Goal: Task Accomplishment & Management: Manage account settings

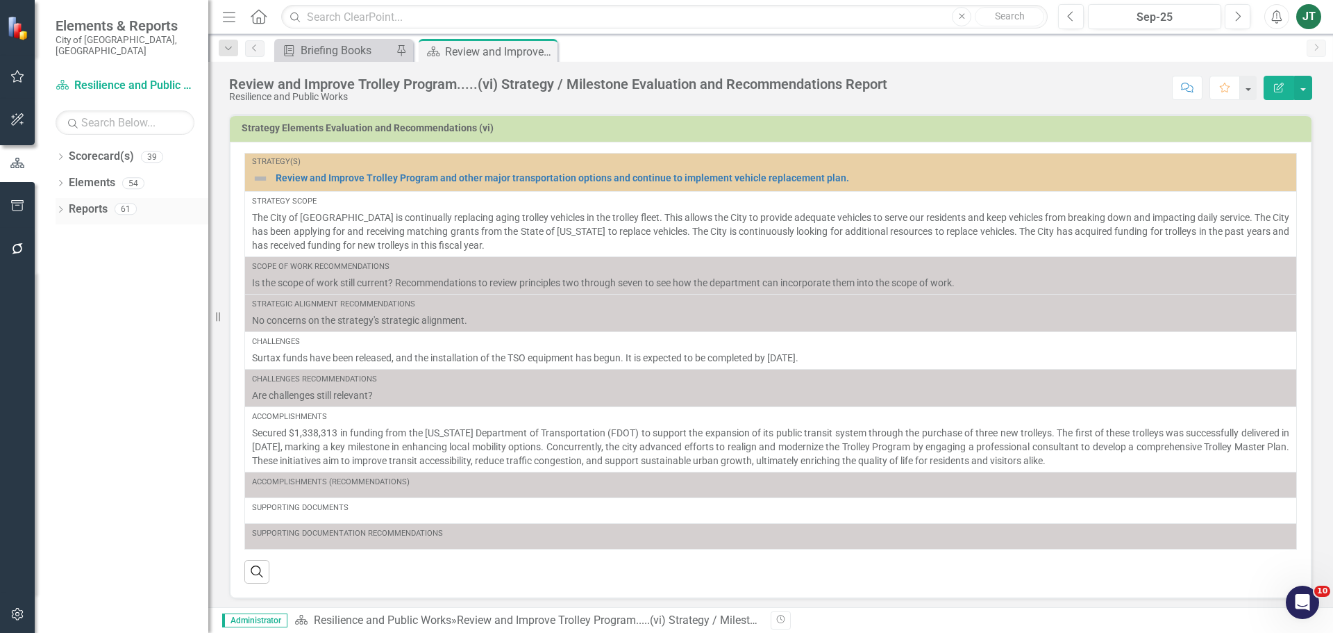
click at [56, 205] on div "Dropdown" at bounding box center [61, 211] width 10 height 12
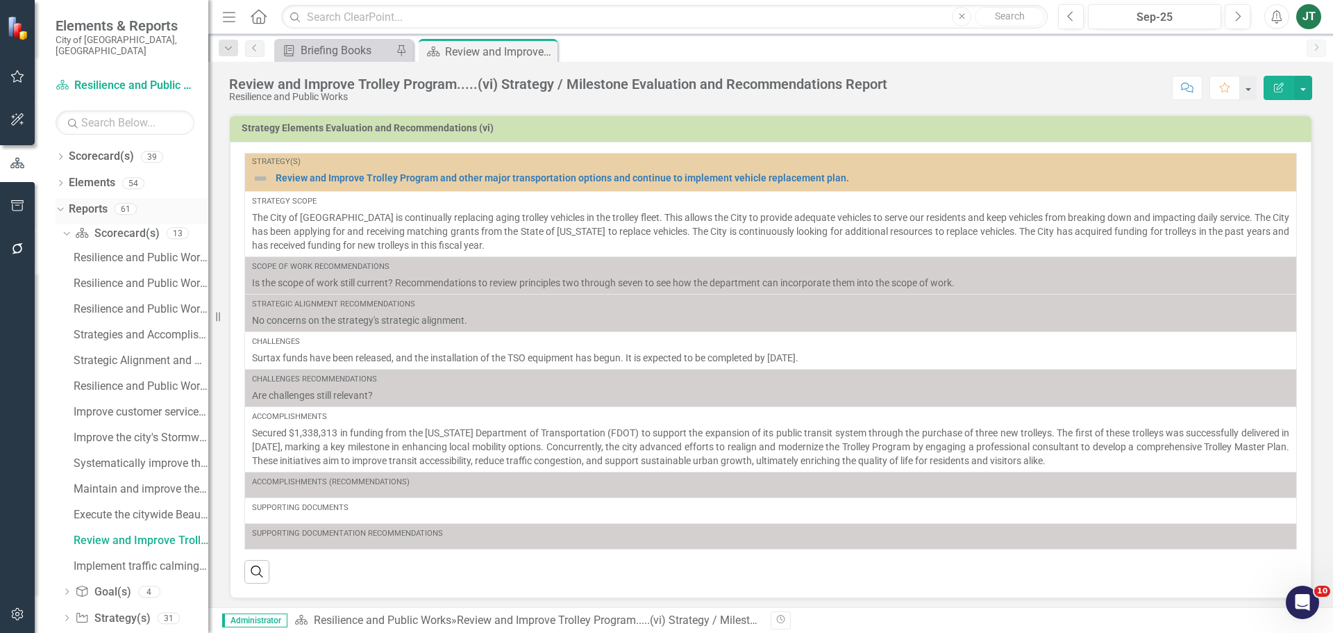
click at [62, 203] on icon "Dropdown" at bounding box center [59, 208] width 8 height 10
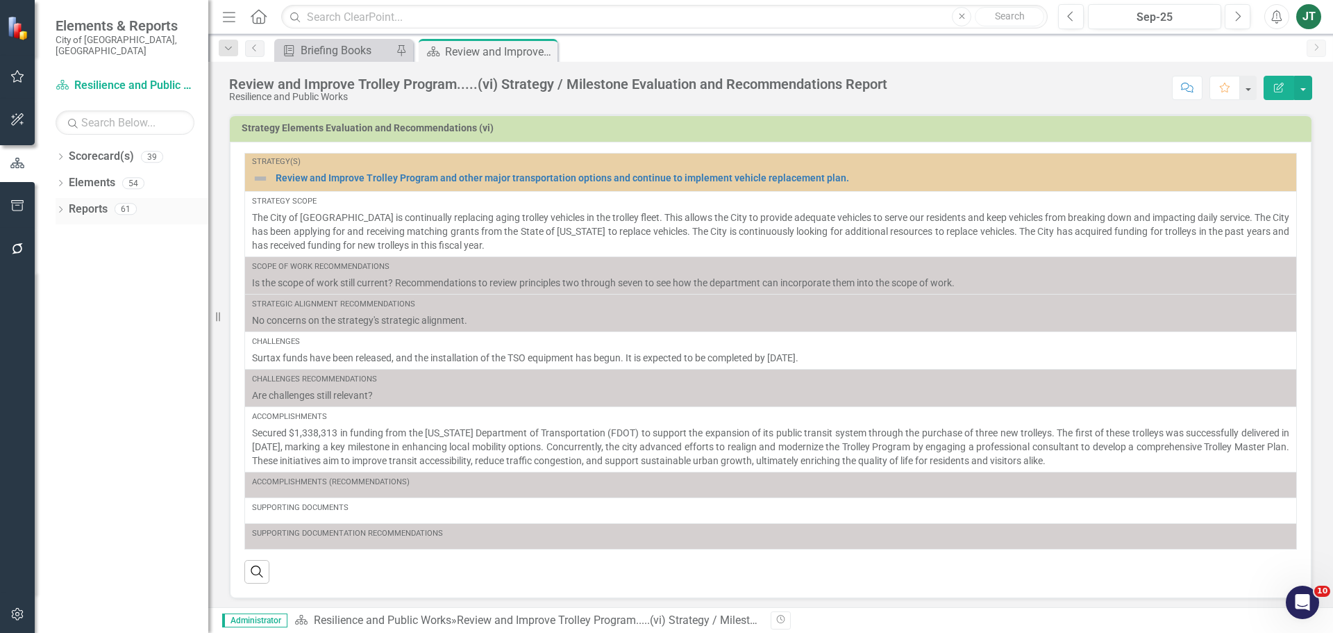
click at [59, 205] on div "Dropdown" at bounding box center [61, 211] width 10 height 12
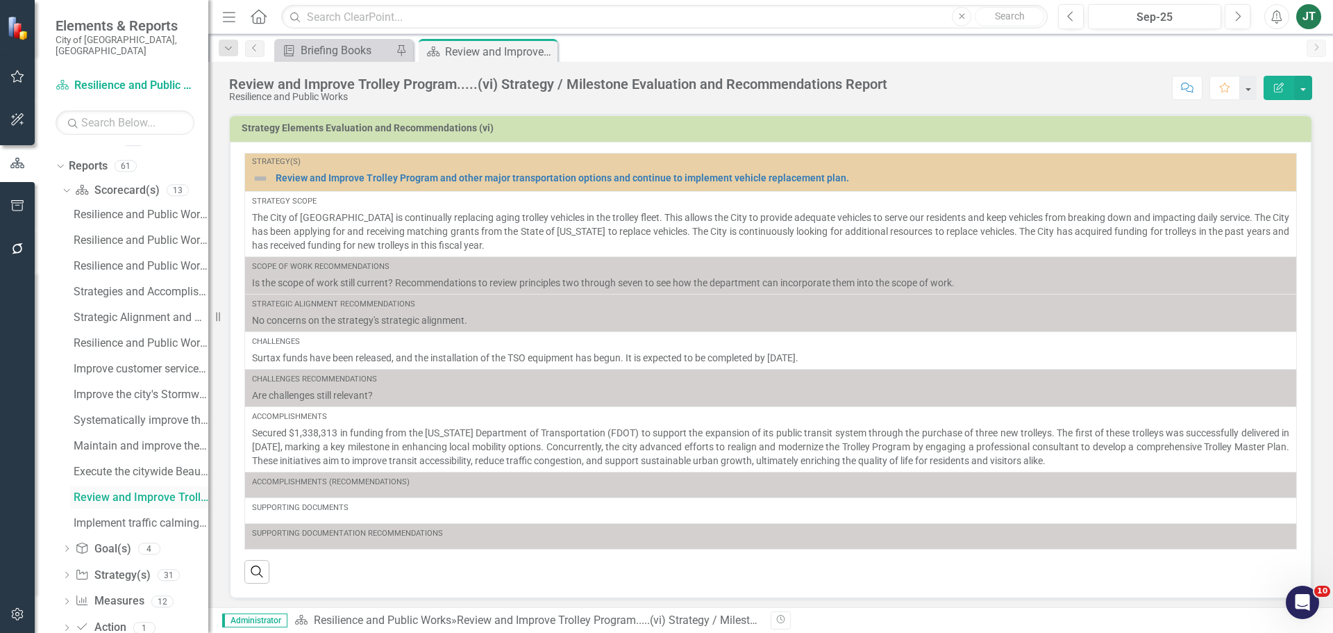
scroll to position [62, 0]
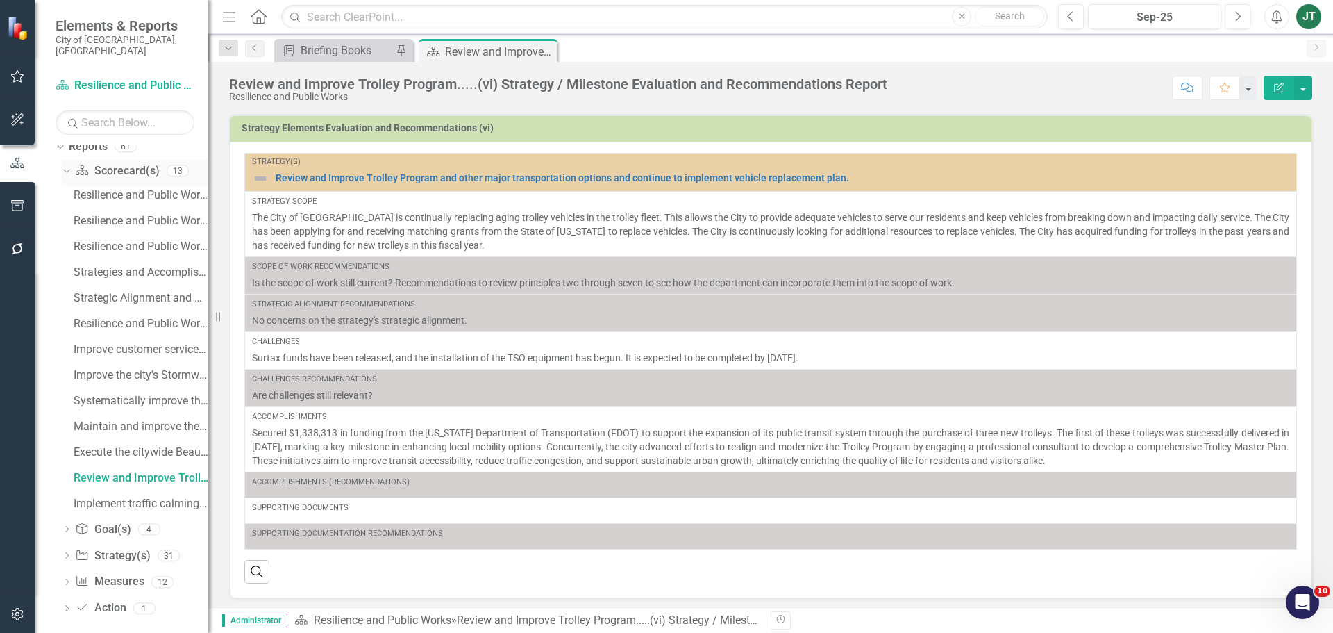
click at [64, 169] on icon at bounding box center [66, 170] width 6 height 3
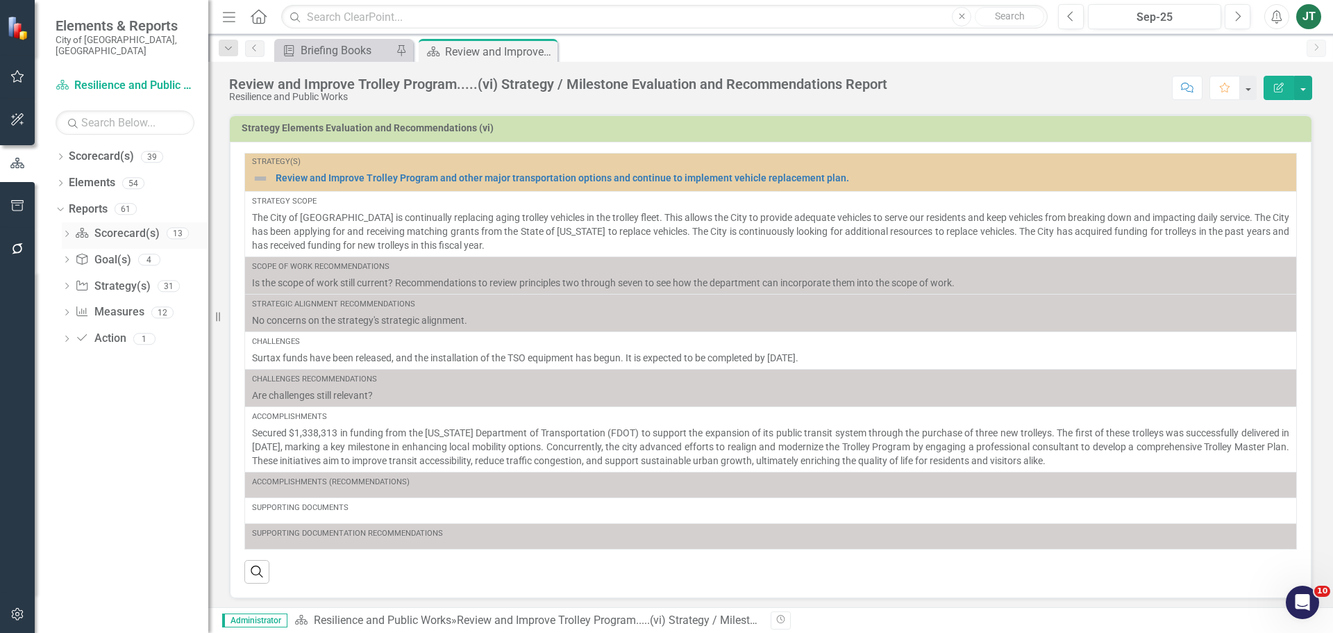
scroll to position [0, 0]
click at [69, 283] on icon "Dropdown" at bounding box center [67, 287] width 10 height 8
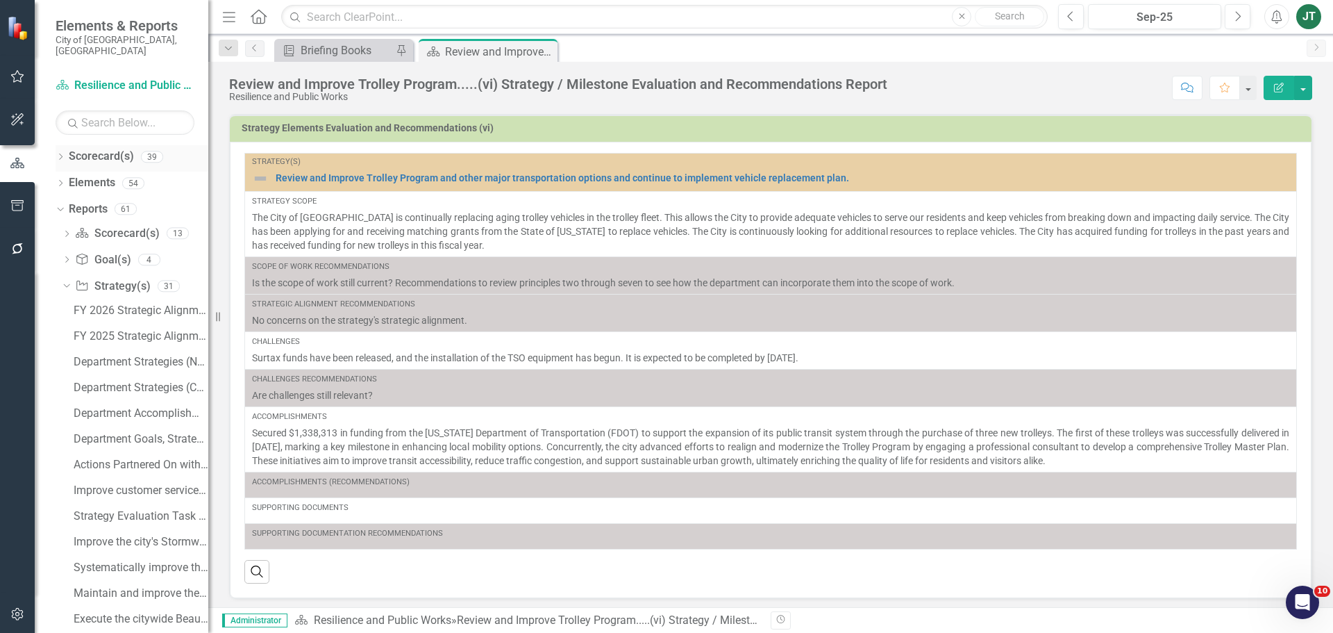
click at [58, 154] on icon "Dropdown" at bounding box center [61, 158] width 10 height 8
click at [69, 204] on icon "Dropdown" at bounding box center [67, 208] width 10 height 8
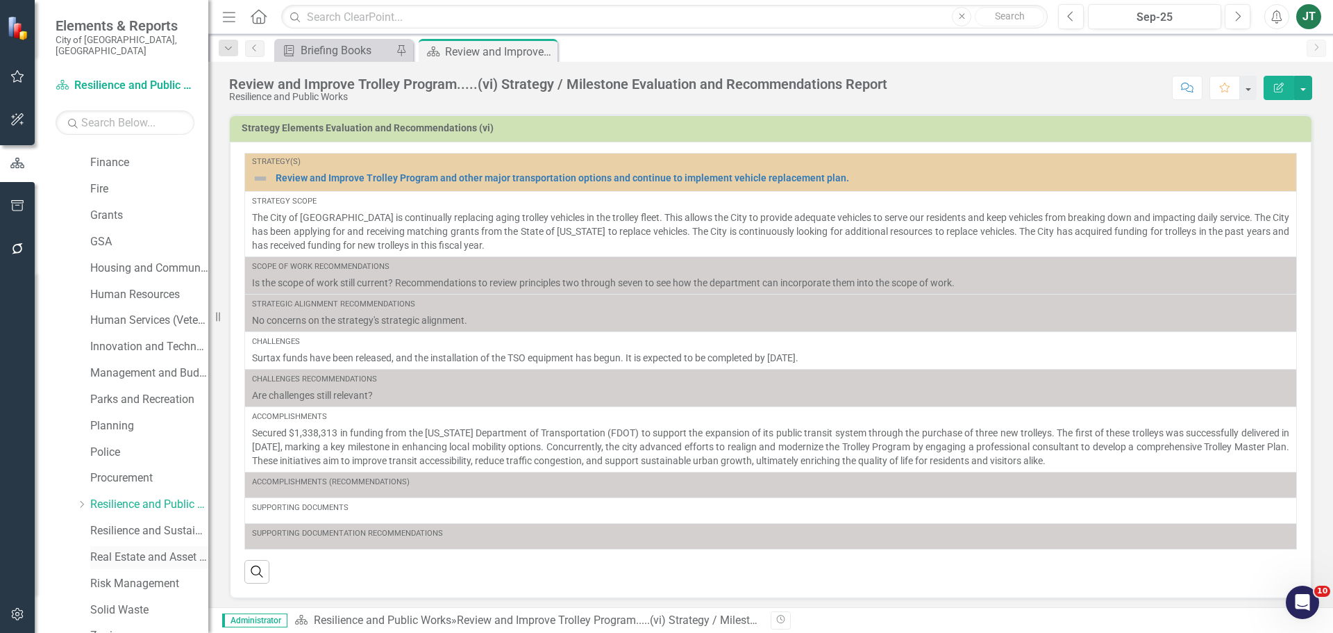
scroll to position [347, 0]
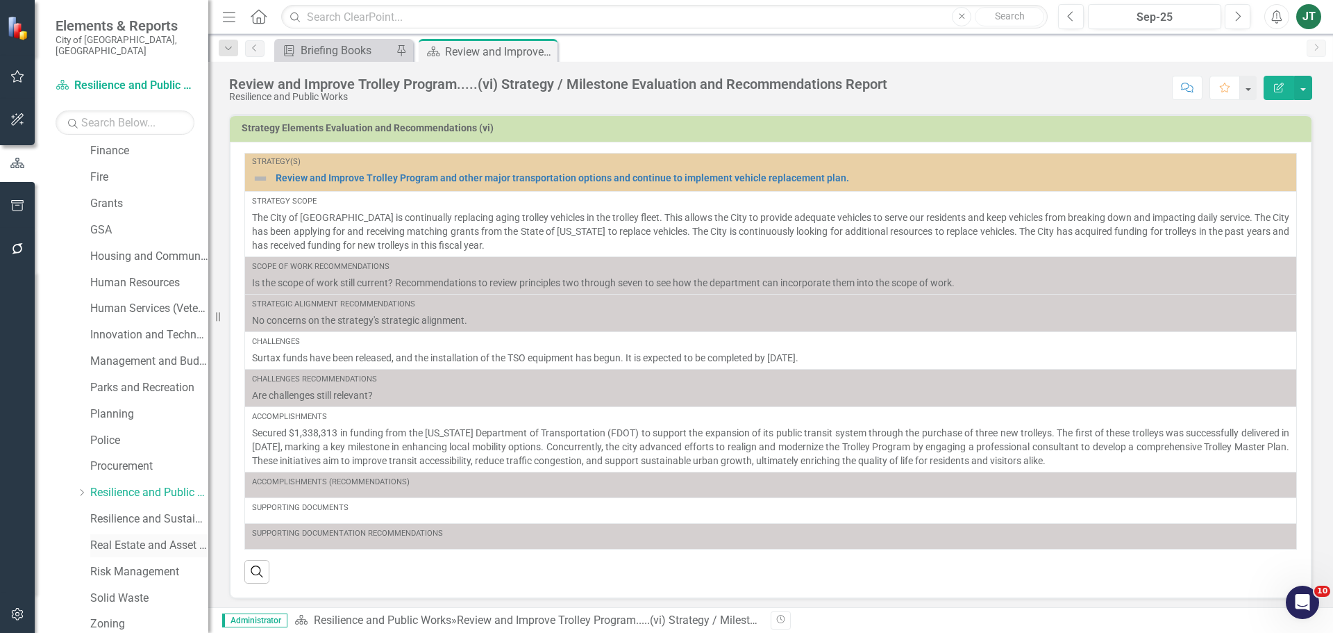
click at [114, 537] on link "Real Estate and Asset Management" at bounding box center [149, 545] width 118 height 16
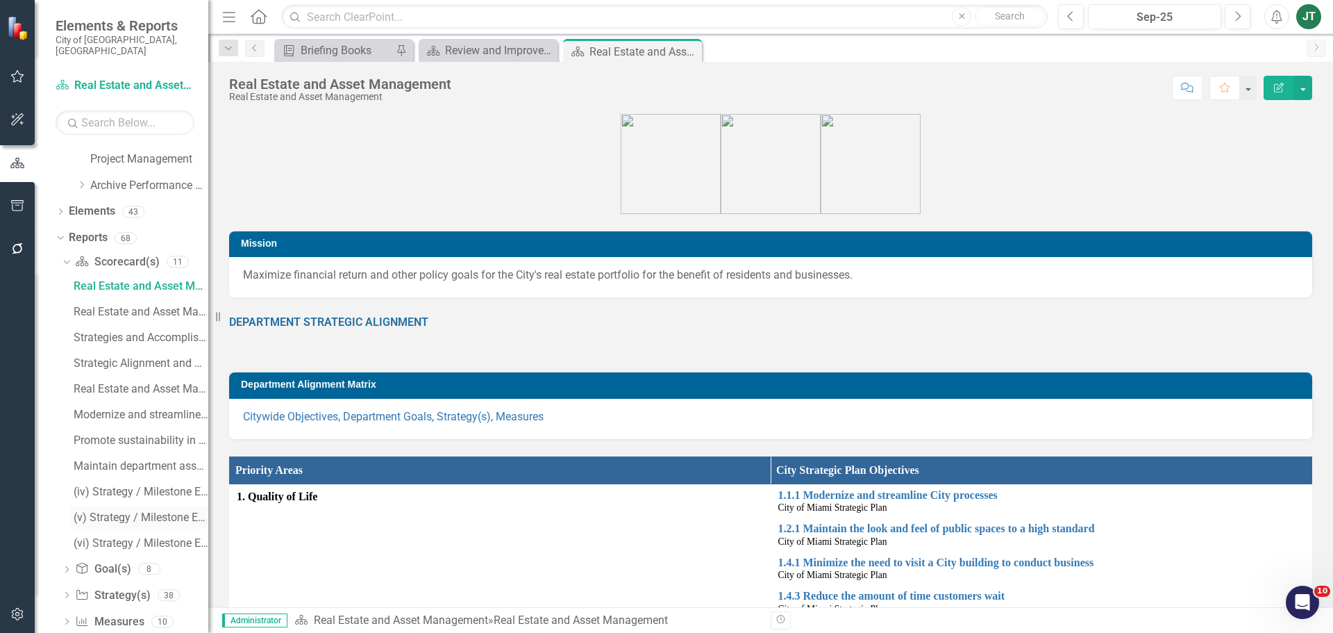
scroll to position [944, 0]
click at [103, 203] on link "Elements" at bounding box center [92, 211] width 47 height 16
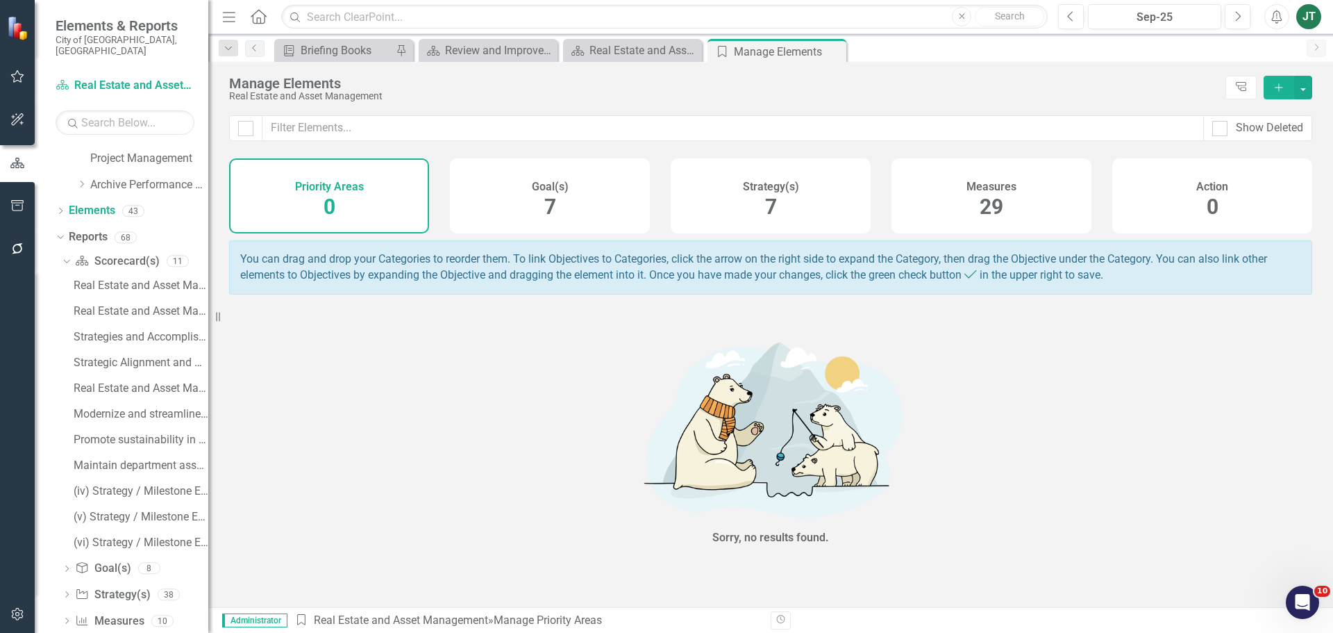
click at [772, 215] on span "7" at bounding box center [771, 206] width 12 height 24
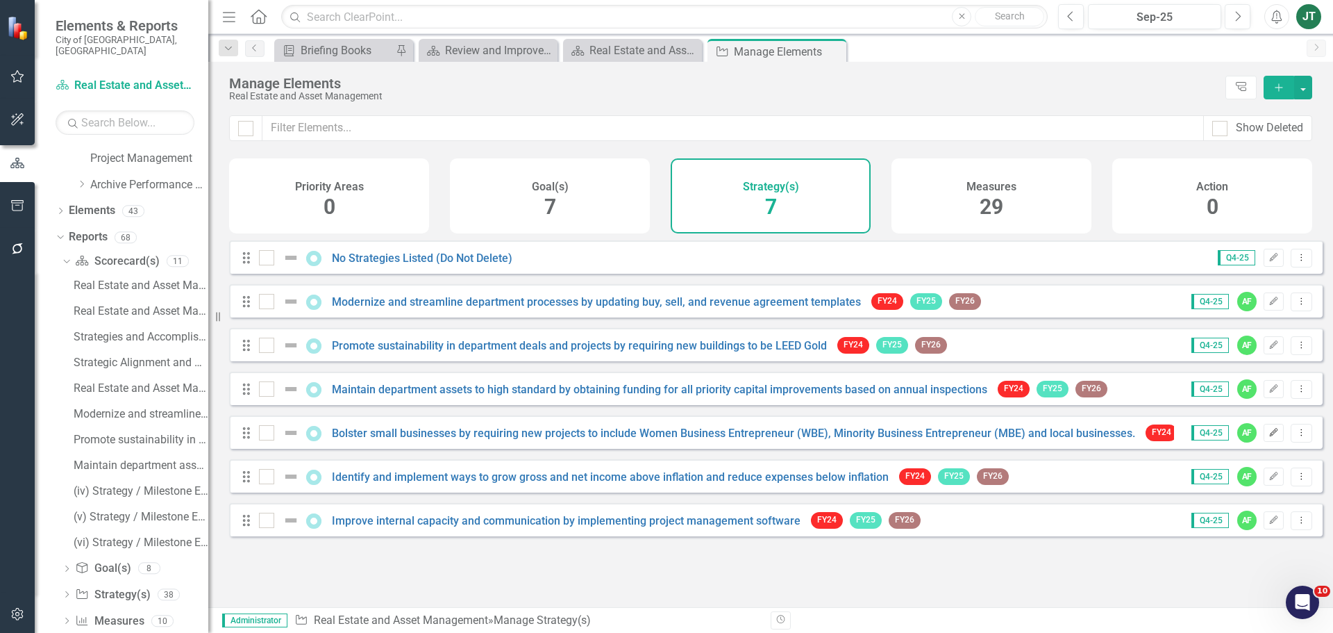
click at [1269, 437] on icon "Edit" at bounding box center [1274, 432] width 10 height 8
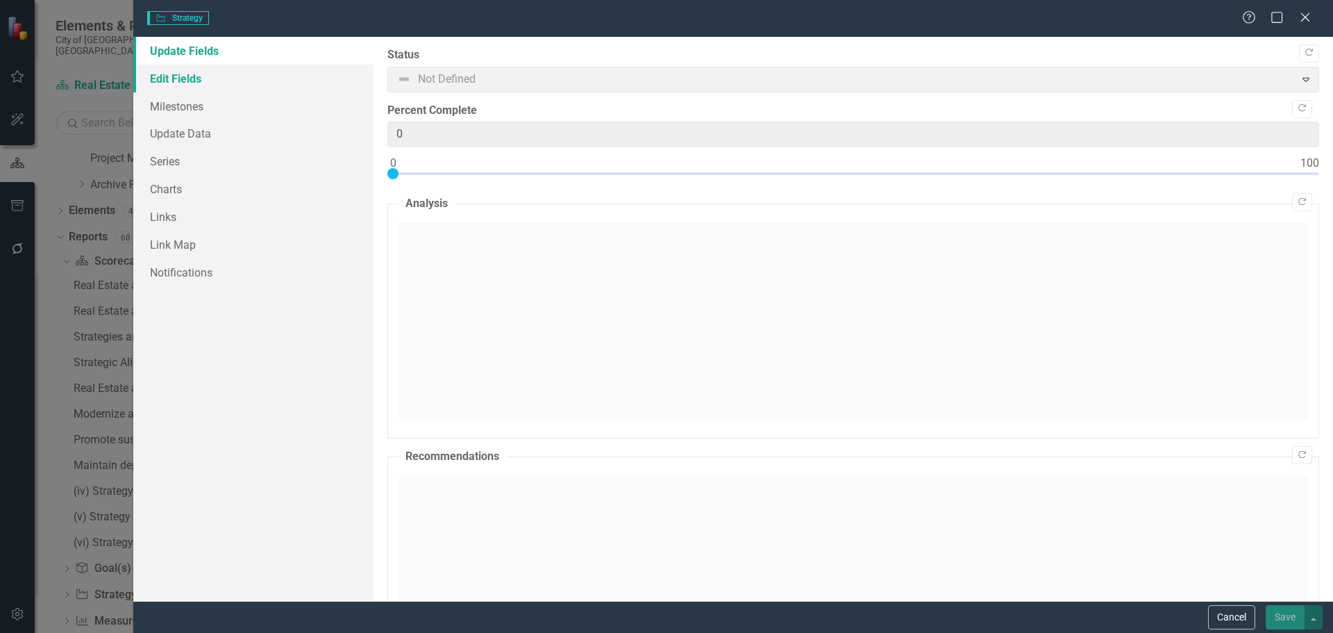
click at [208, 78] on link "Edit Fields" at bounding box center [253, 79] width 240 height 28
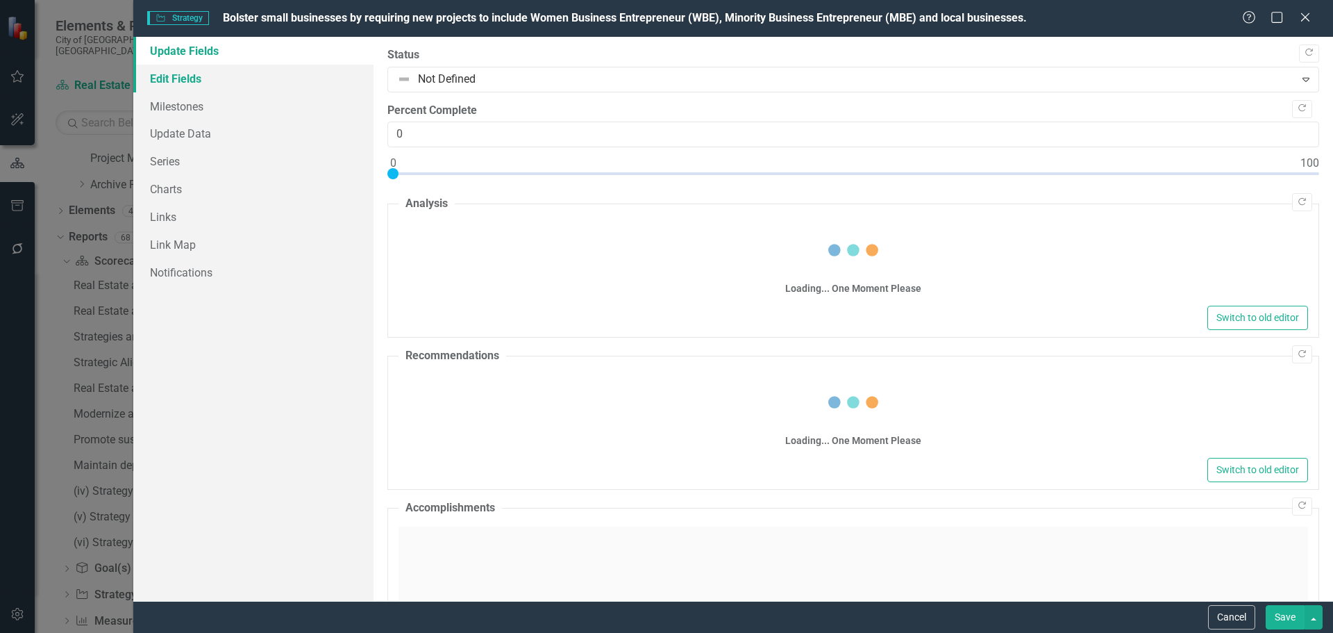
click at [200, 83] on link "Edit Fields" at bounding box center [253, 79] width 240 height 28
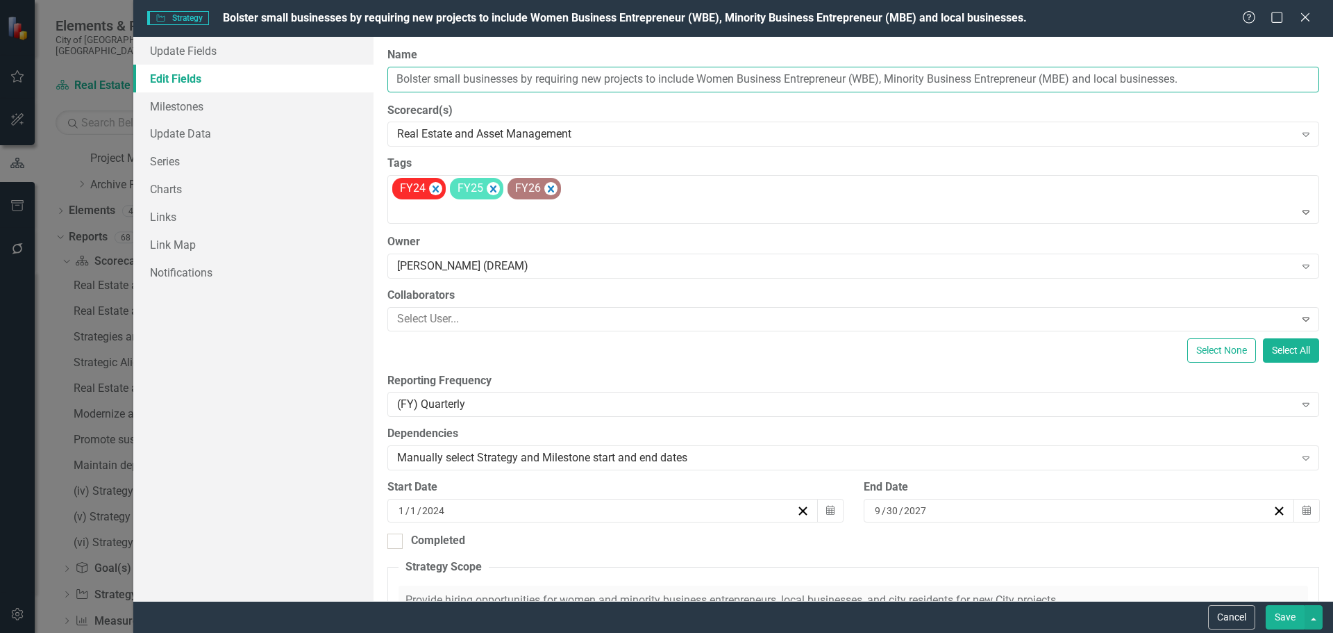
drag, startPoint x: 646, startPoint y: 78, endPoint x: 464, endPoint y: 80, distance: 181.9
click at [371, 81] on div "Update Fields Edit Fields Milestones Update Data Series Charts Links Link Map N…" at bounding box center [733, 319] width 1200 height 564
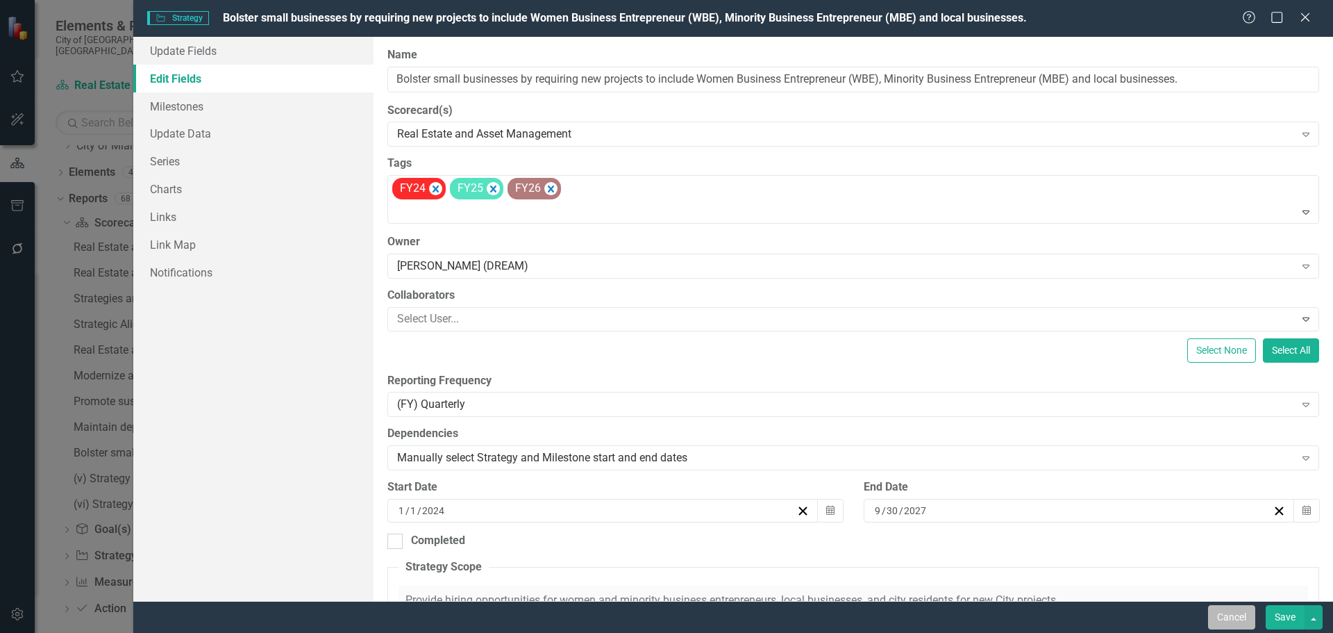
click at [1225, 615] on button "Cancel" at bounding box center [1231, 617] width 47 height 24
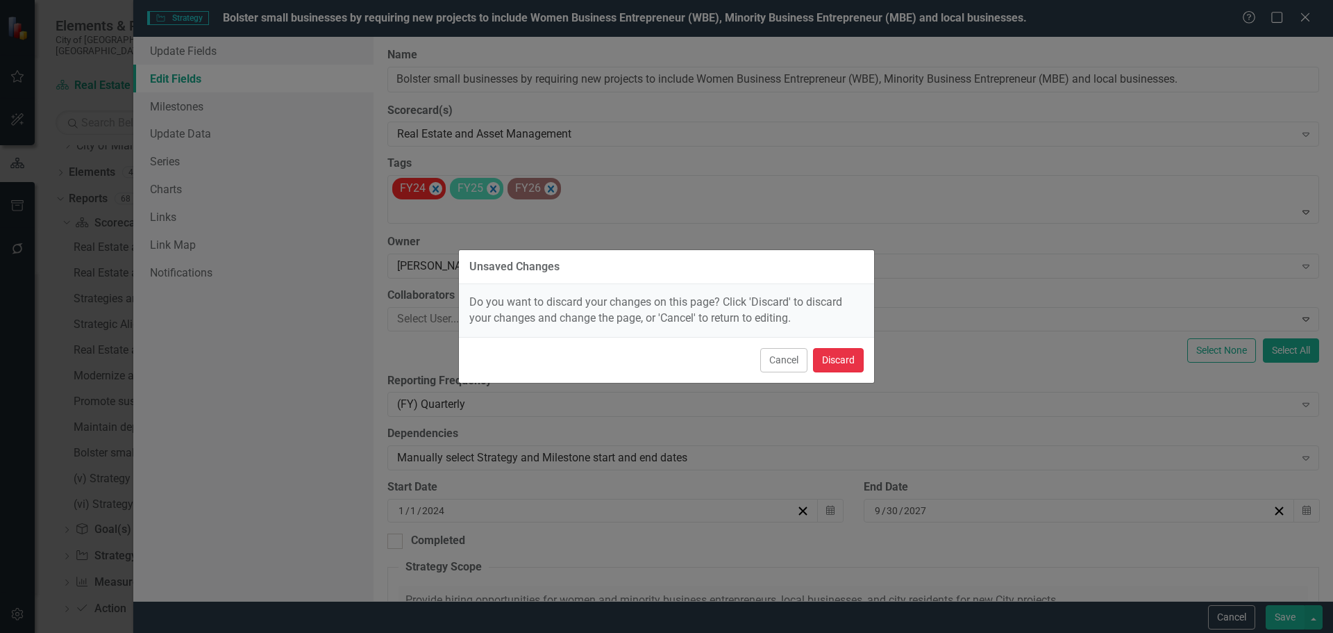
click at [836, 353] on button "Discard" at bounding box center [838, 360] width 51 height 24
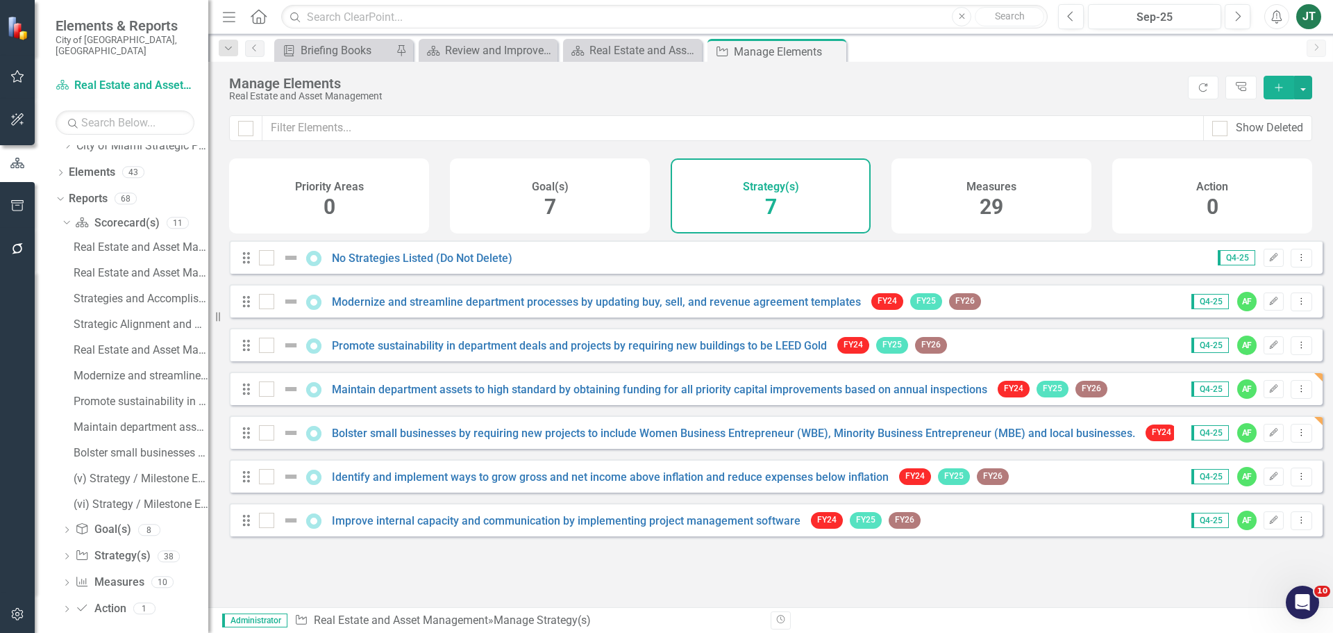
click at [393, 436] on div "Bolster small businesses by requiring new projects to include Women Business En…" at bounding box center [699, 432] width 880 height 17
click at [393, 440] on link "Bolster small businesses by requiring new projects to include Women Business En…" at bounding box center [733, 432] width 803 height 13
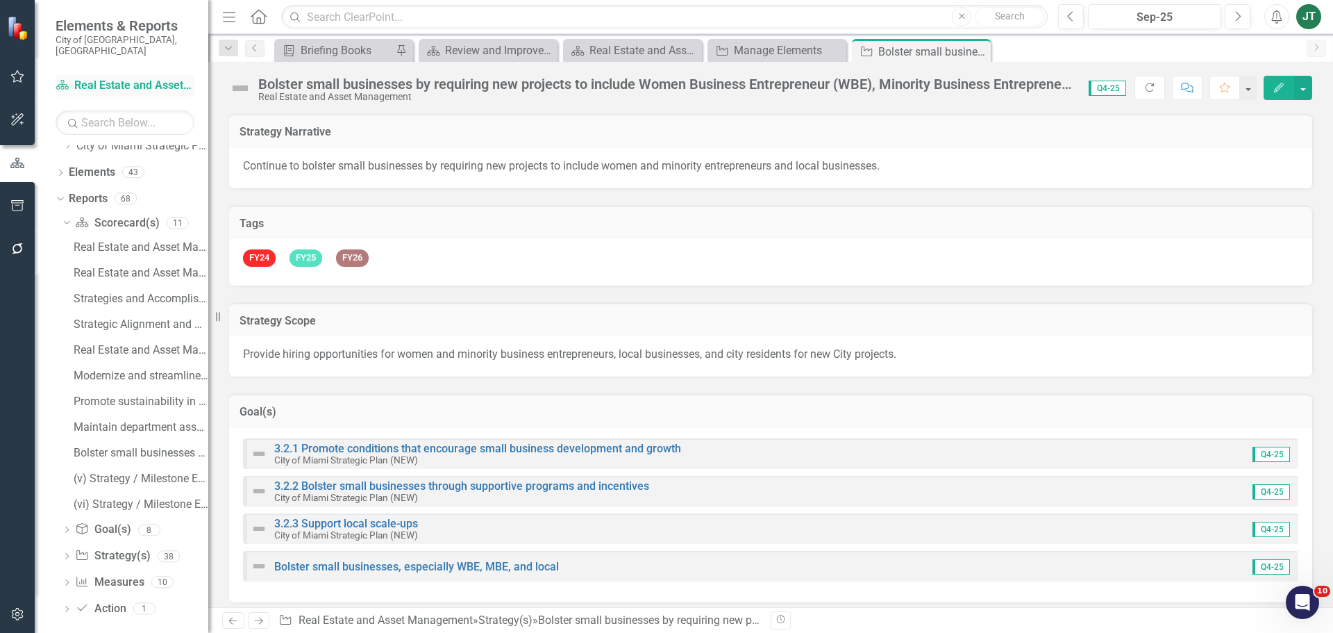
click at [102, 78] on link "Scorecard(s) Real Estate and Asset Management" at bounding box center [125, 86] width 139 height 16
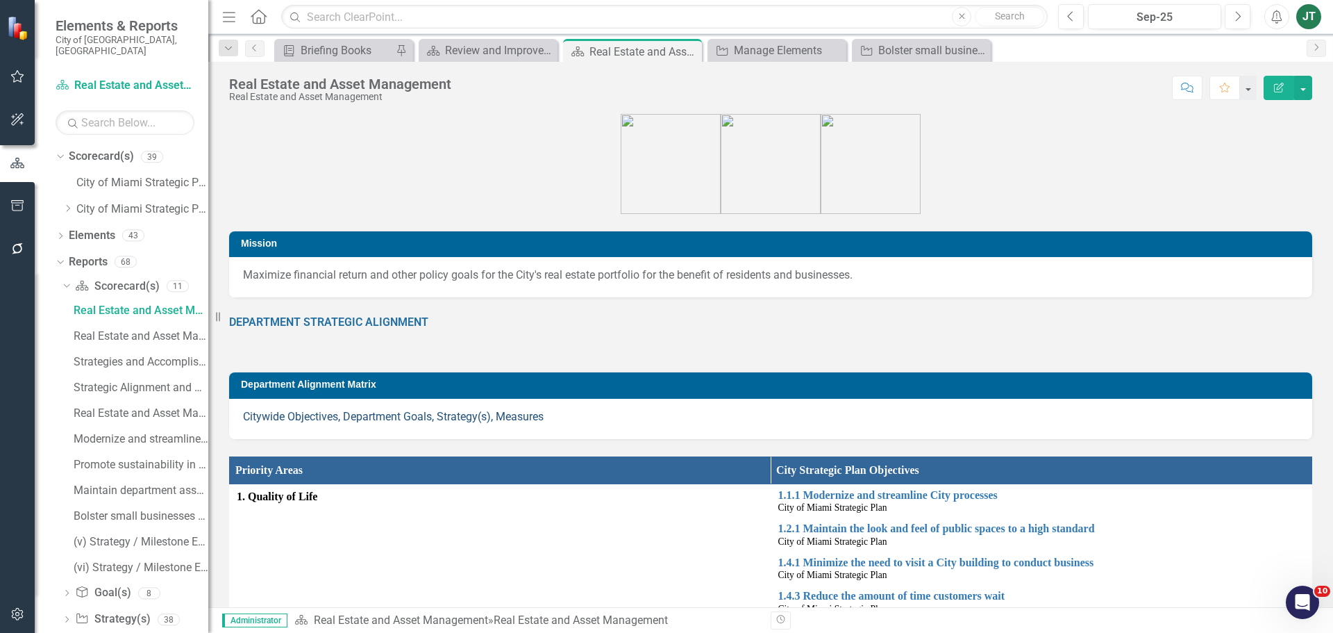
click at [424, 417] on link "Citywide Objectives, Department Goals, Strategy(s), Measures" at bounding box center [393, 416] width 301 height 13
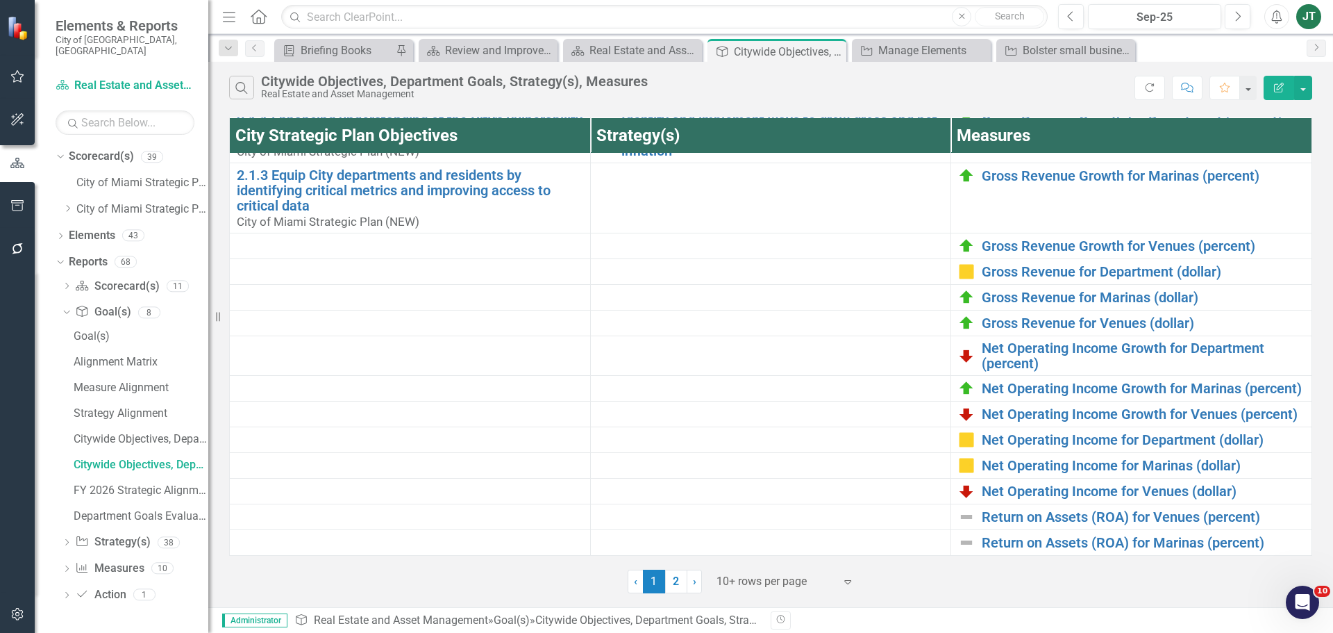
scroll to position [541, 0]
click at [742, 585] on div at bounding box center [776, 581] width 118 height 19
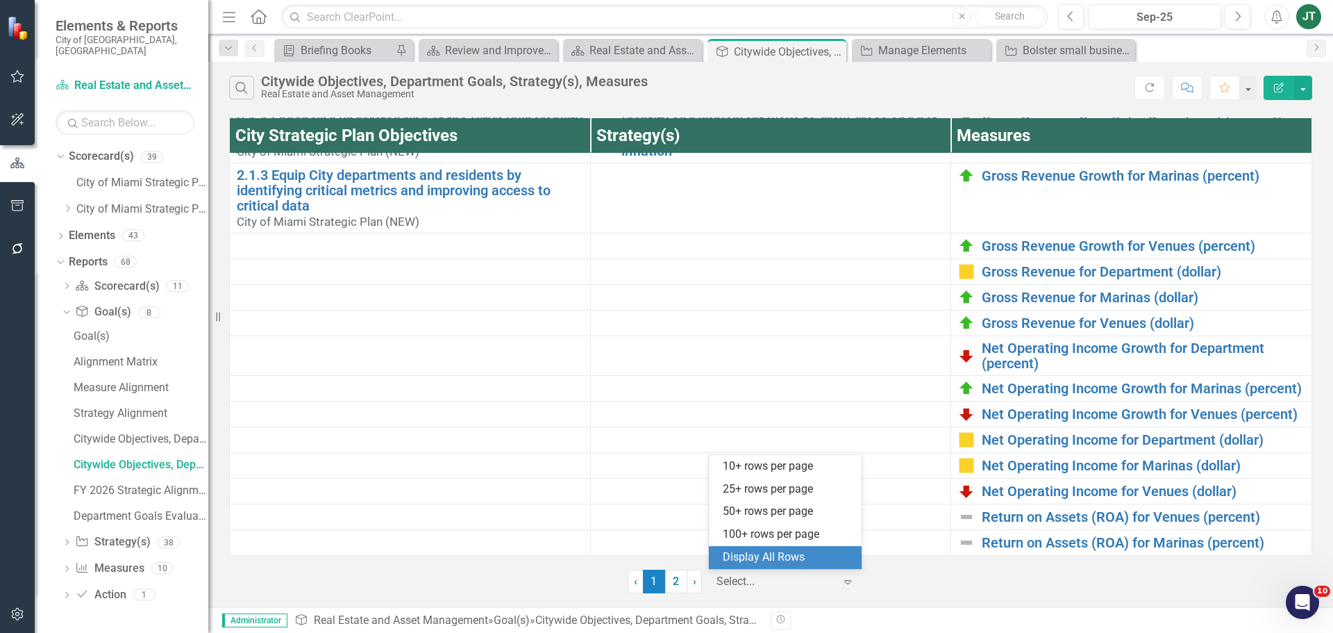
click at [749, 554] on div "Display All Rows" at bounding box center [788, 557] width 131 height 16
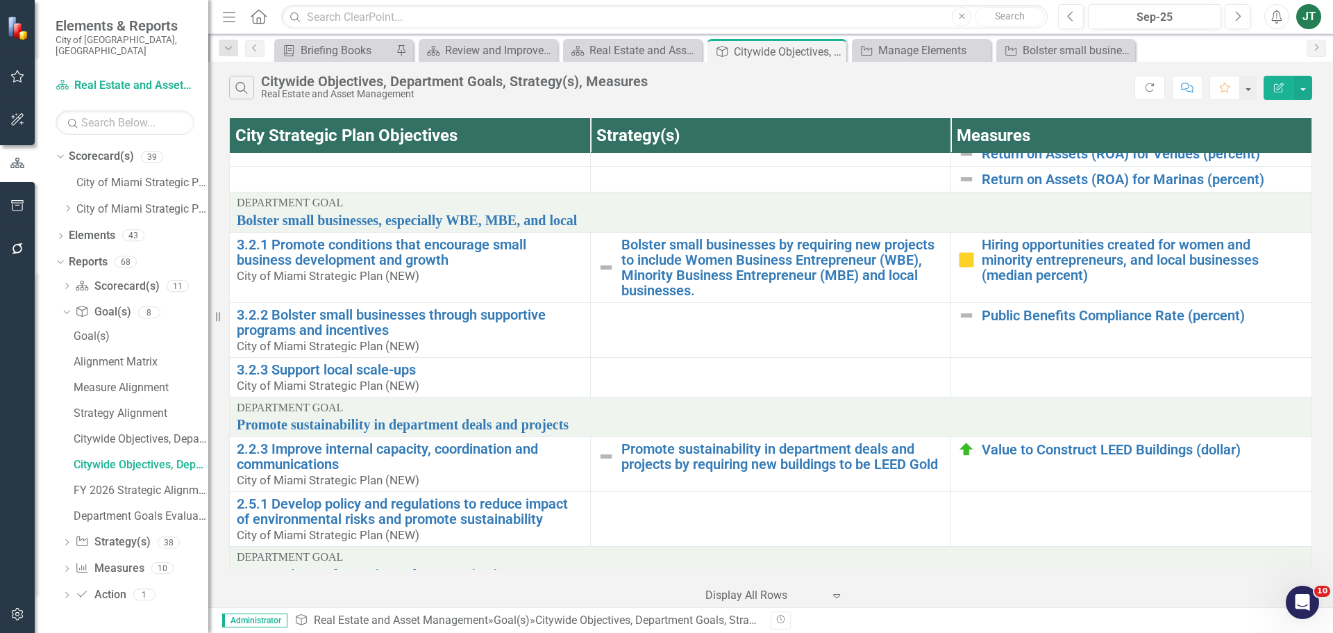
scroll to position [874, 0]
click at [75, 228] on link "Elements" at bounding box center [92, 236] width 47 height 16
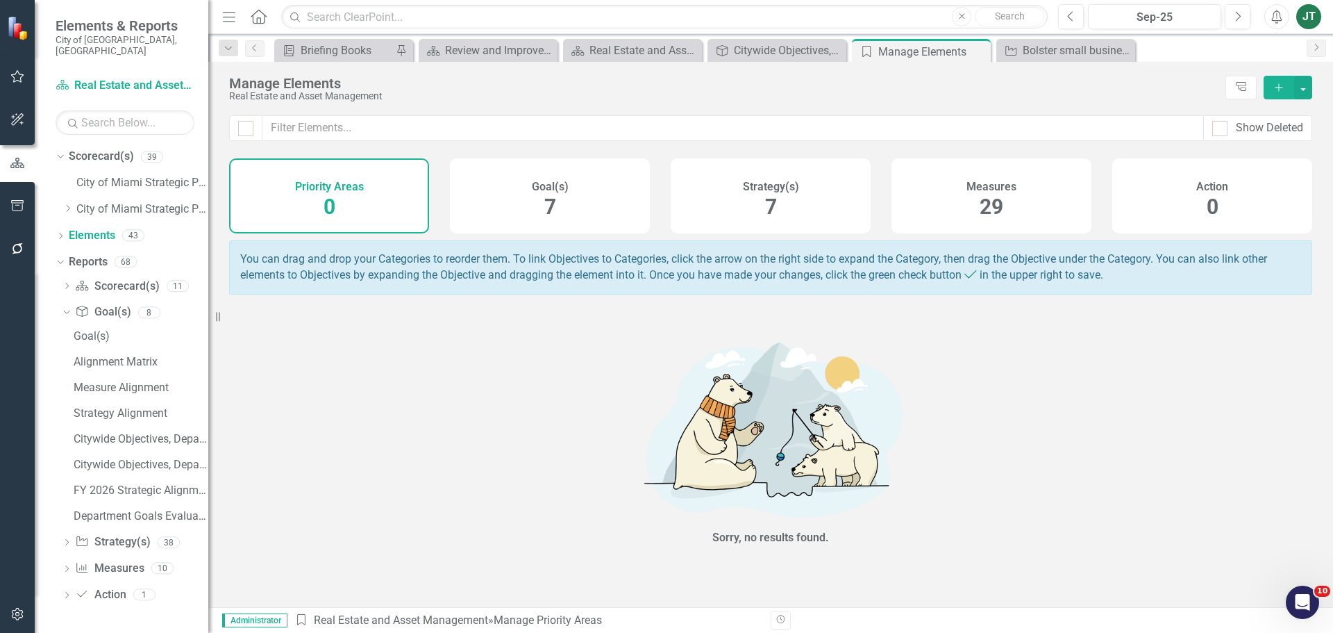
click at [789, 214] on div "Strategy(s) 7" at bounding box center [771, 195] width 200 height 75
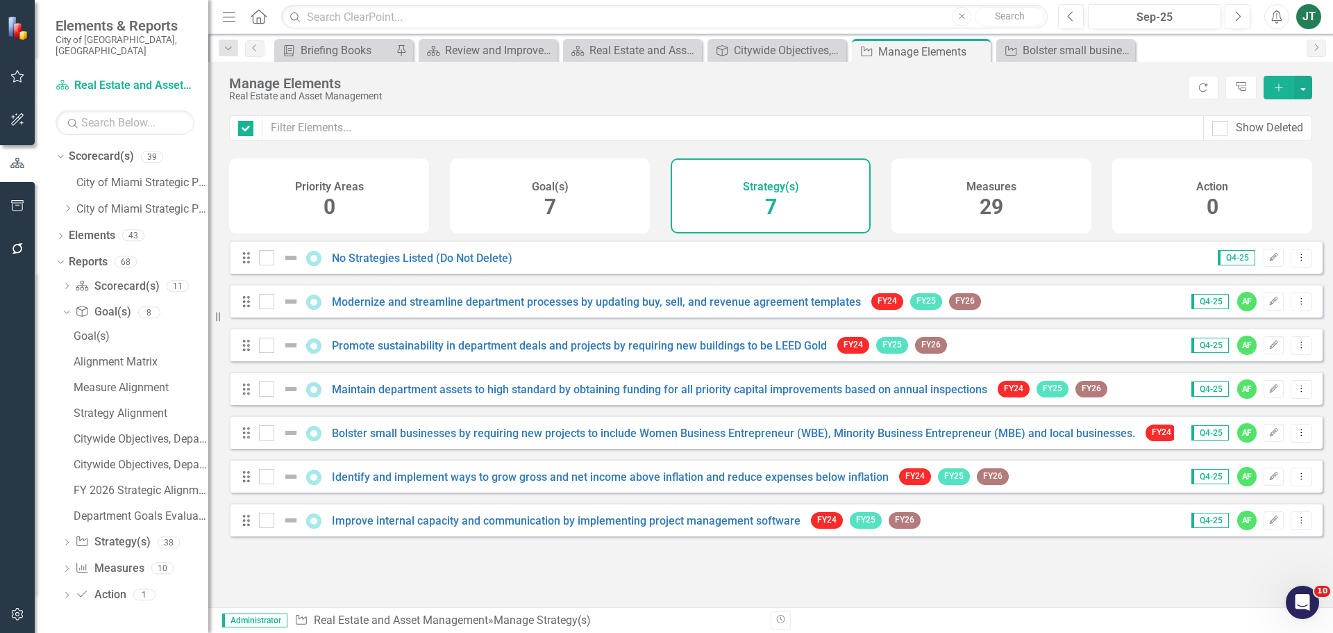
checkbox input "false"
click at [369, 483] on link "Identify and implement ways to grow gross and net income above inflation and re…" at bounding box center [610, 476] width 557 height 13
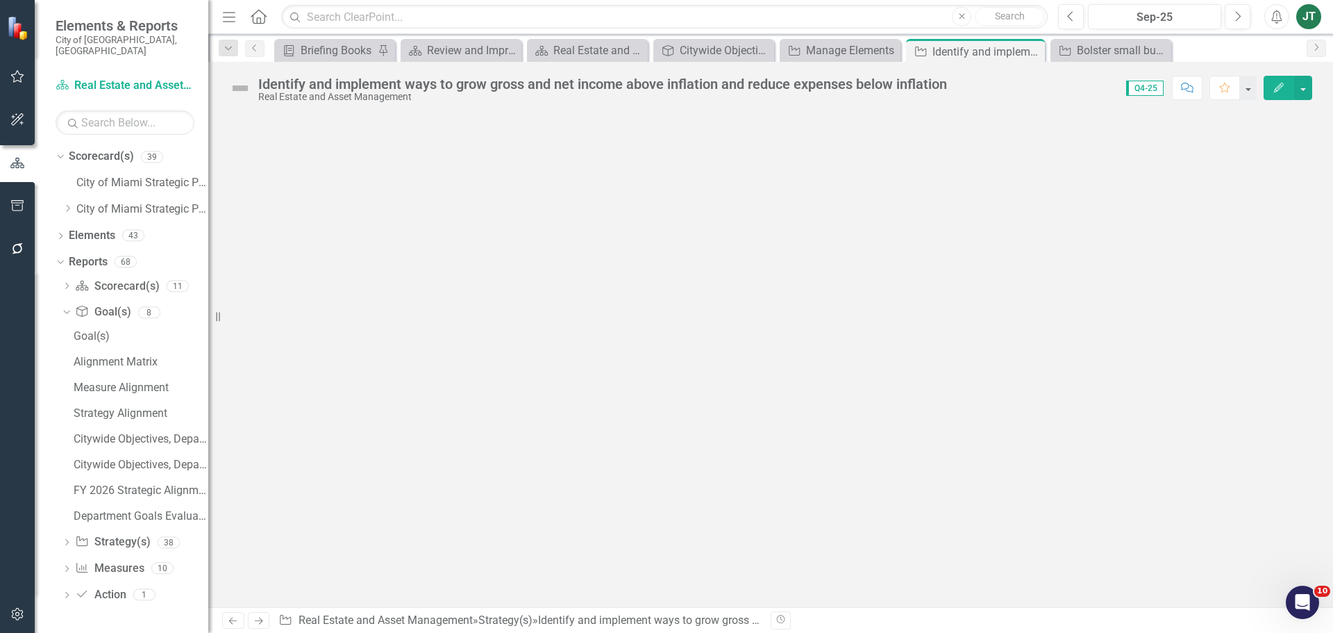
click at [1277, 92] on button "Edit" at bounding box center [1279, 88] width 31 height 24
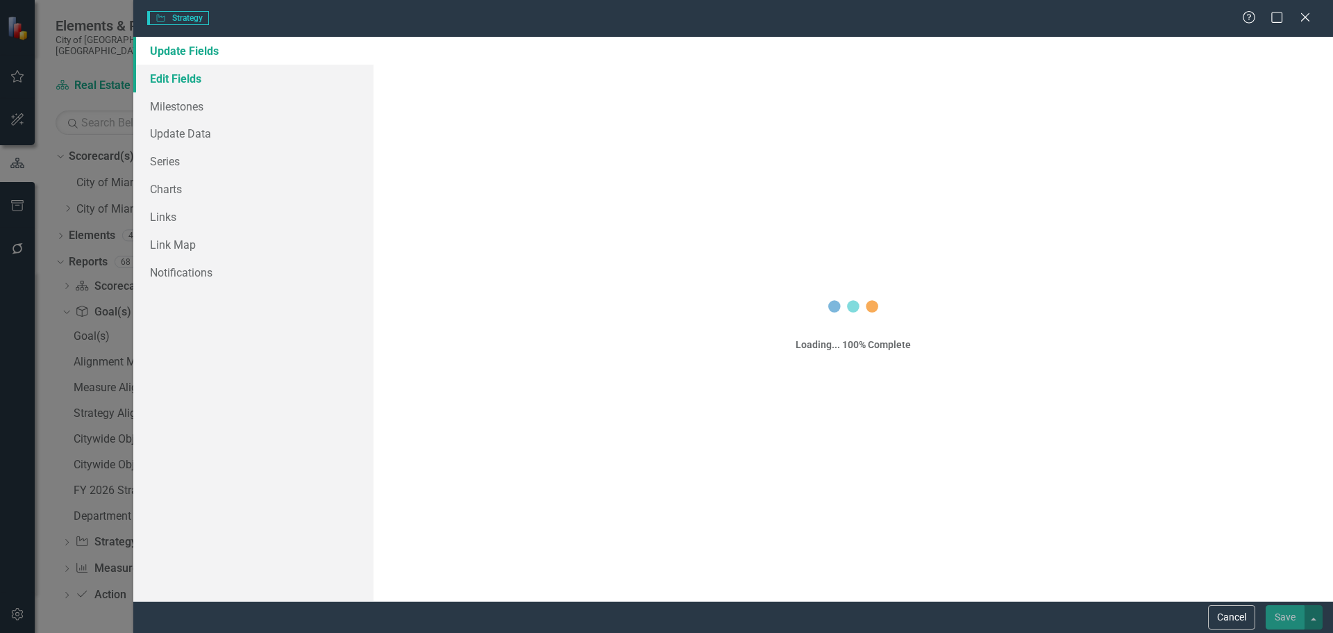
click at [195, 76] on link "Edit Fields" at bounding box center [253, 79] width 240 height 28
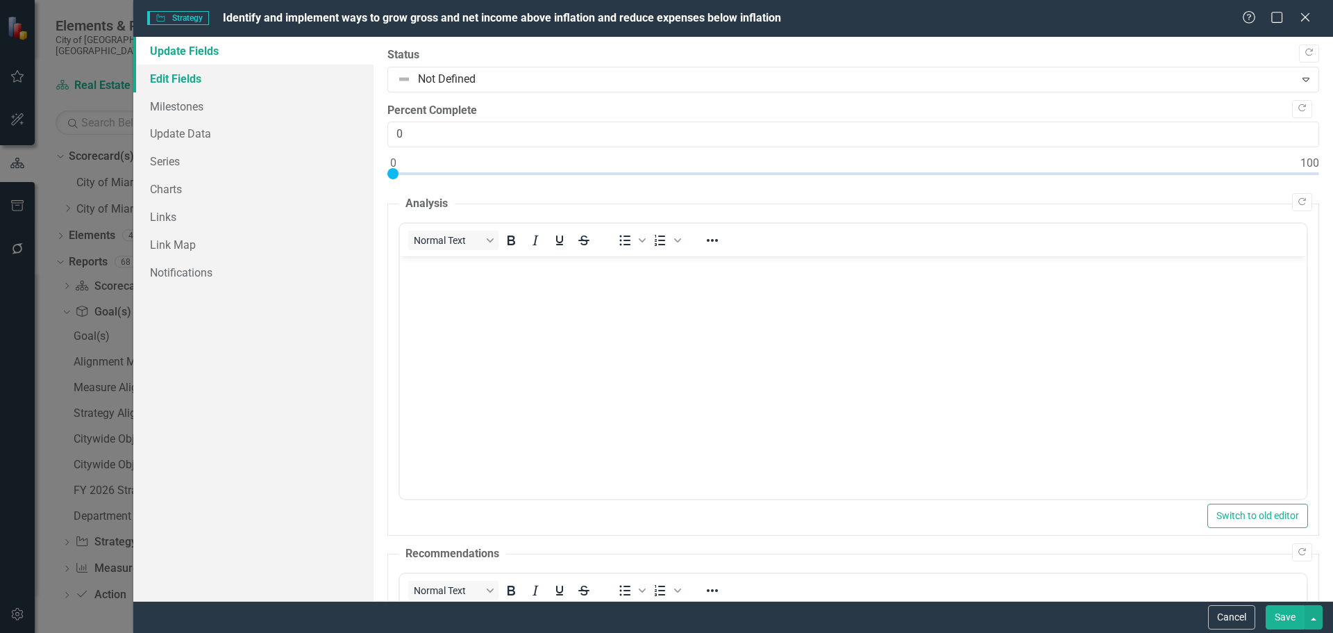
click at [236, 81] on link "Edit Fields" at bounding box center [253, 79] width 240 height 28
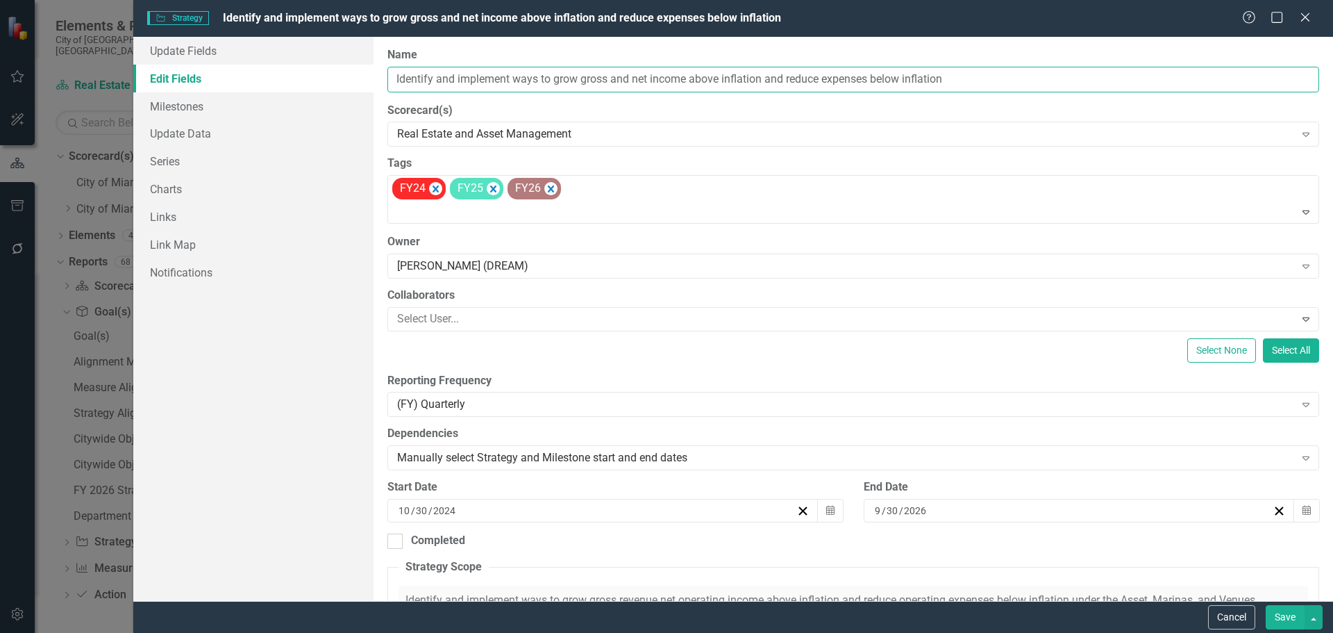
drag, startPoint x: 689, startPoint y: 77, endPoint x: 337, endPoint y: 80, distance: 351.4
click at [335, 80] on div "Update Fields Edit Fields Milestones Update Data Series Charts Links Link Map N…" at bounding box center [733, 319] width 1200 height 564
click at [1235, 616] on button "Cancel" at bounding box center [1231, 617] width 47 height 24
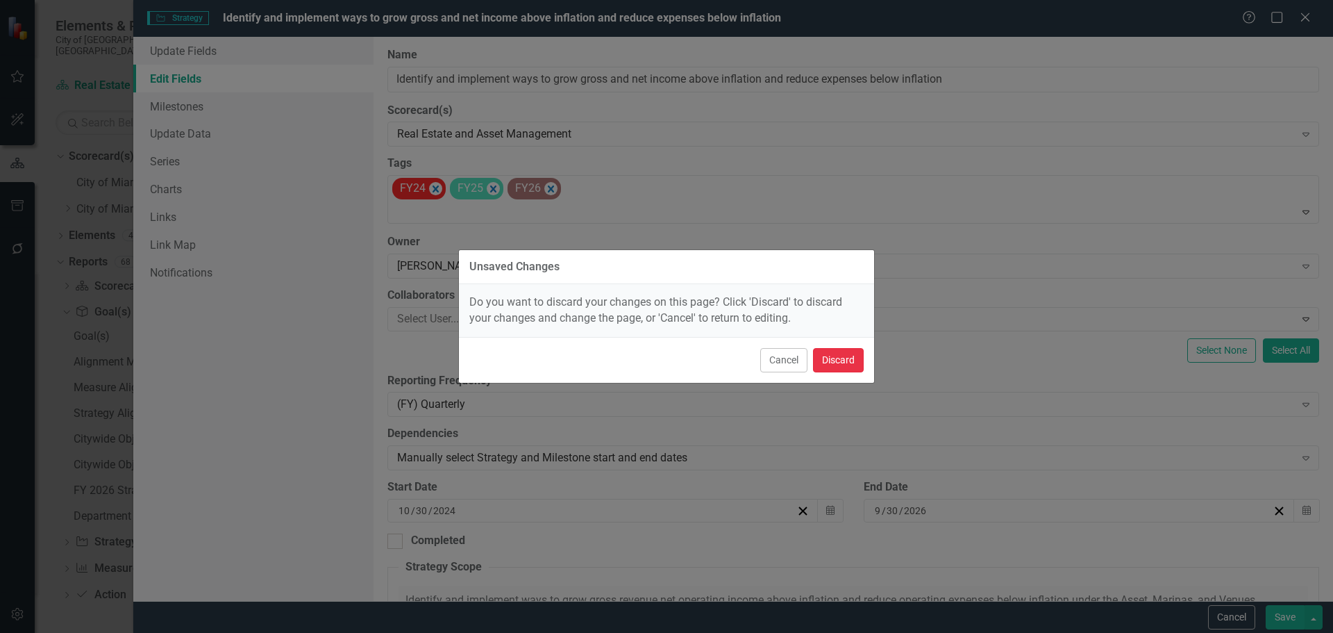
click at [851, 357] on button "Discard" at bounding box center [838, 360] width 51 height 24
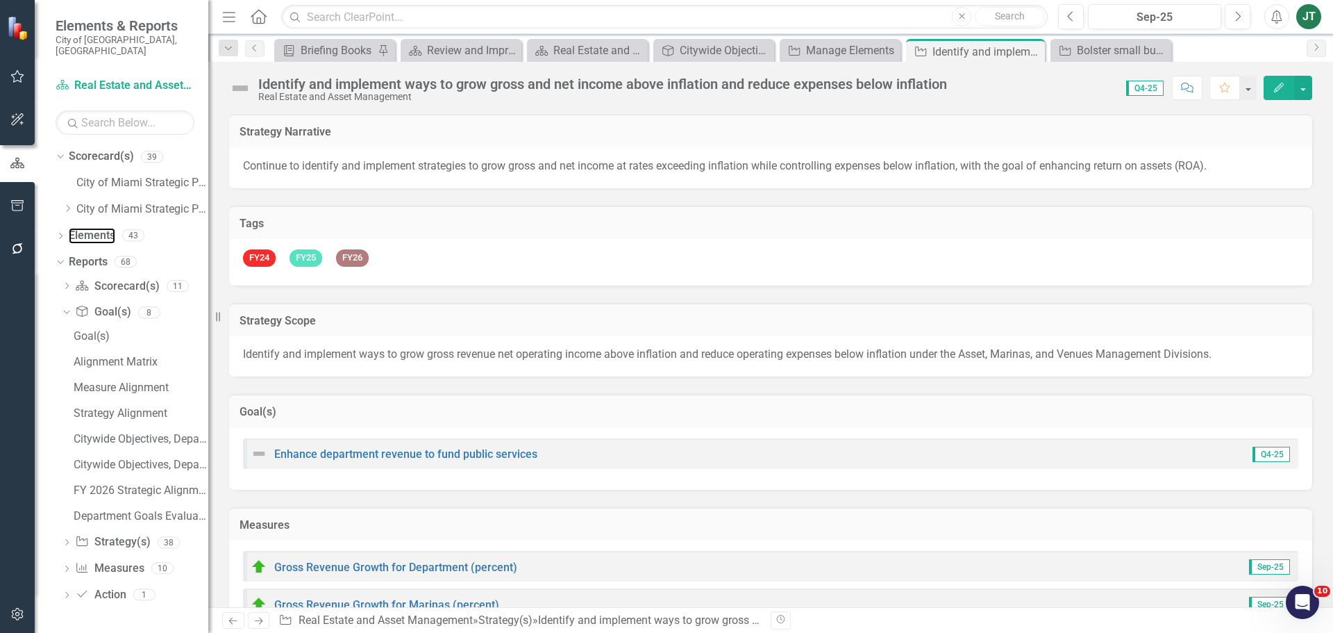
drag, startPoint x: 84, startPoint y: 220, endPoint x: 160, endPoint y: 212, distance: 76.8
click at [84, 228] on link "Elements" at bounding box center [92, 236] width 47 height 16
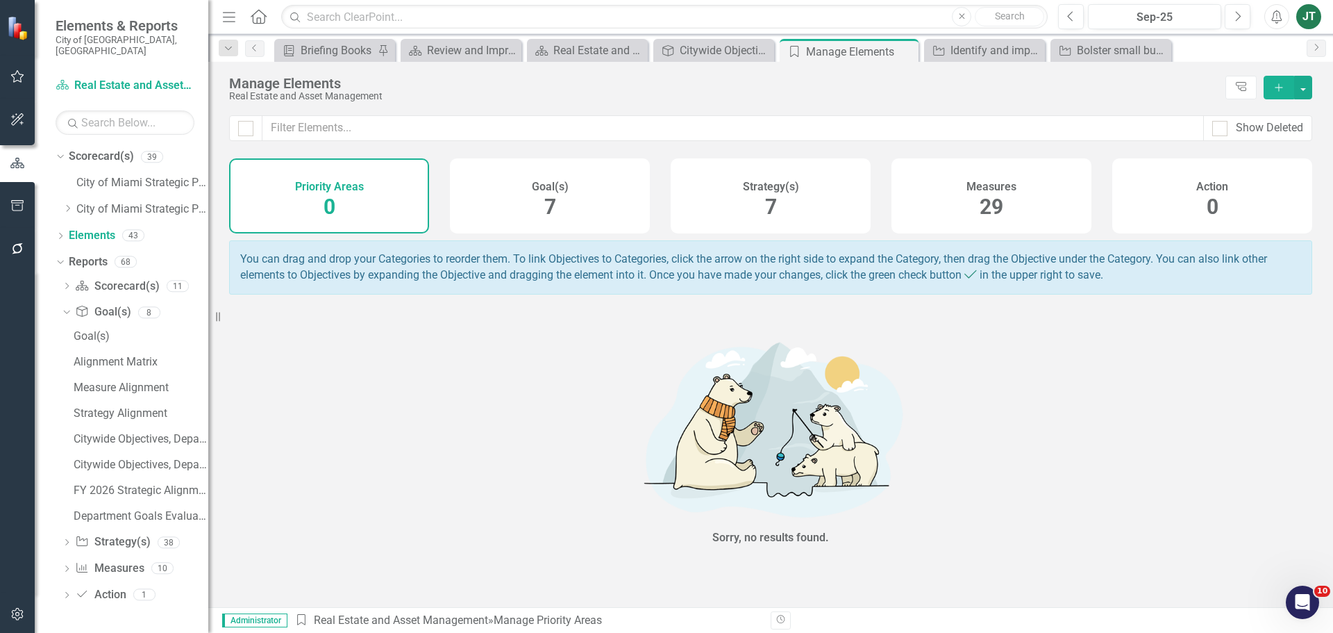
click at [716, 206] on div "Strategy(s) 7" at bounding box center [771, 195] width 200 height 75
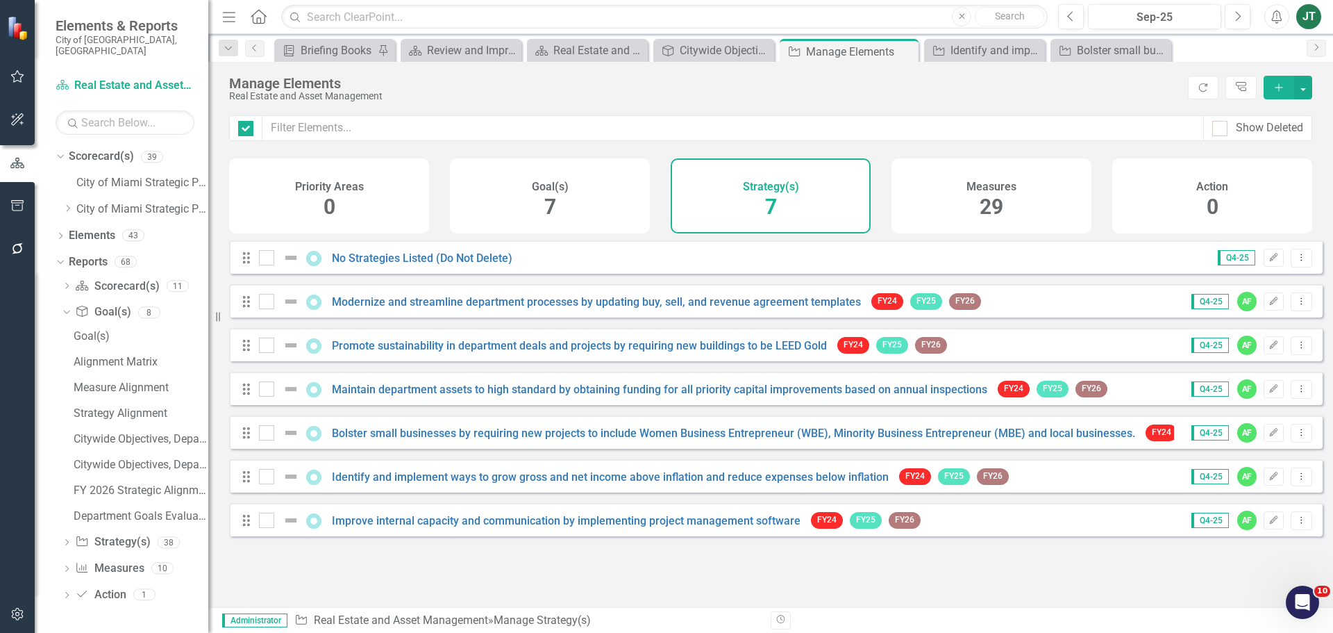
checkbox input "false"
click at [133, 78] on link "Scorecard(s) Real Estate and Asset Management" at bounding box center [125, 86] width 139 height 16
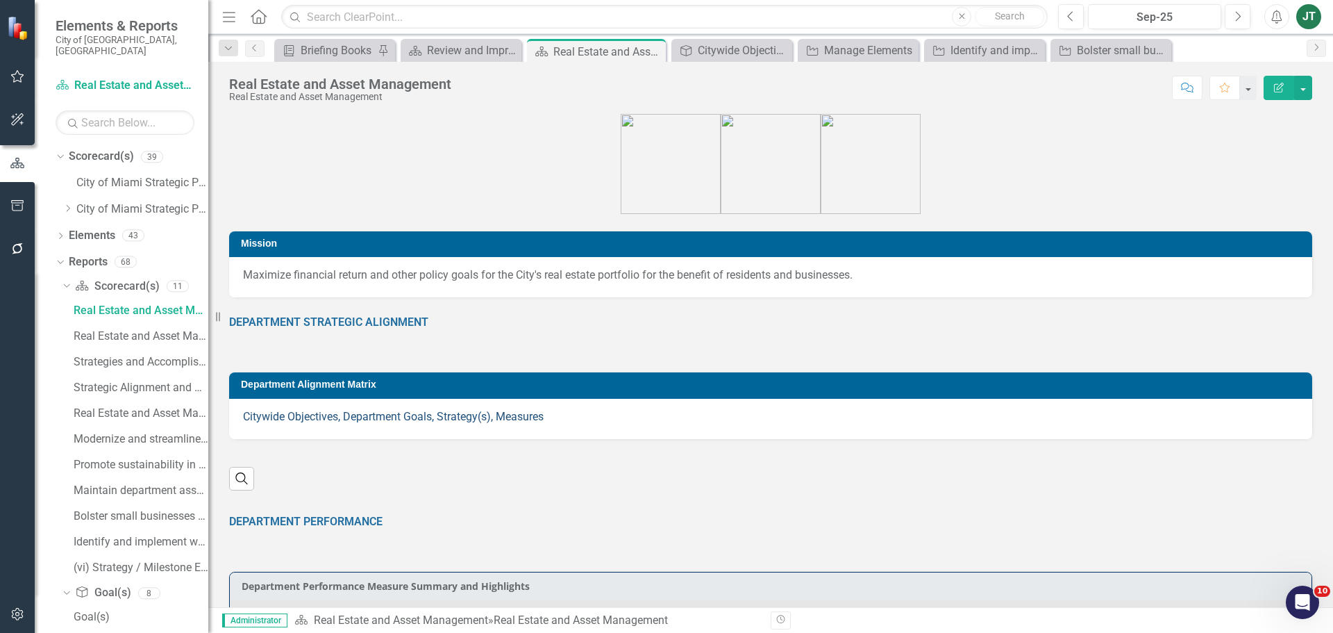
click at [467, 414] on link "Citywide Objectives, Department Goals, Strategy(s), Measures" at bounding box center [393, 416] width 301 height 13
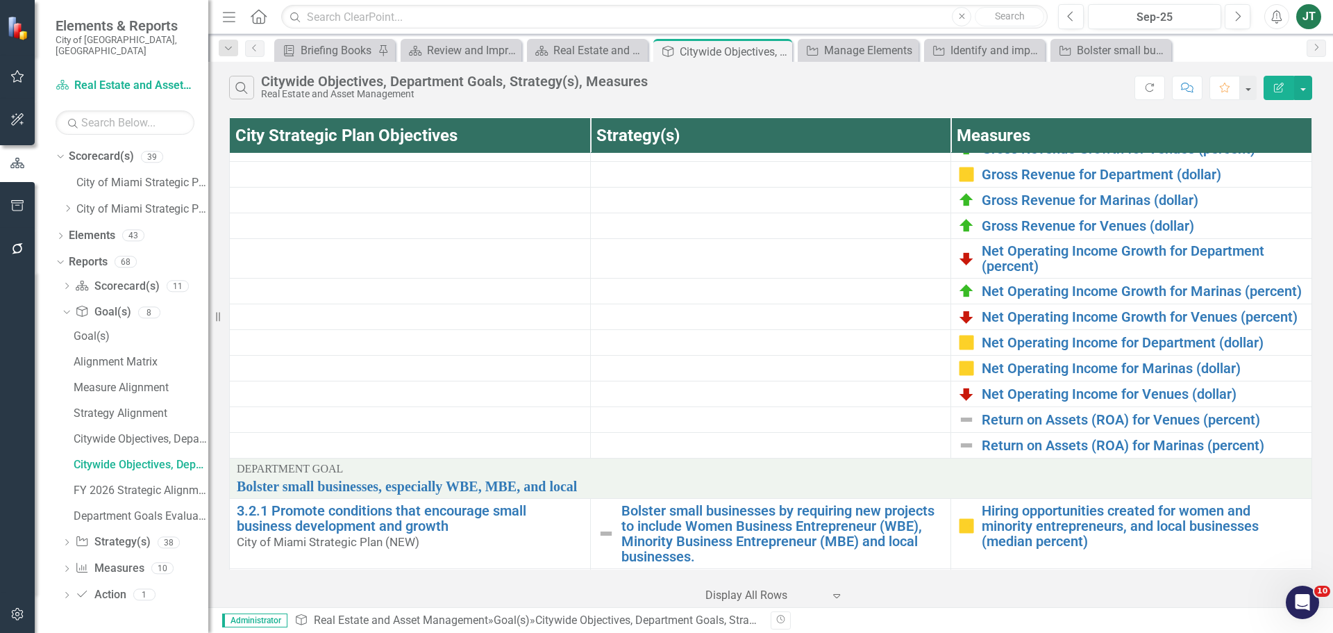
scroll to position [625, 0]
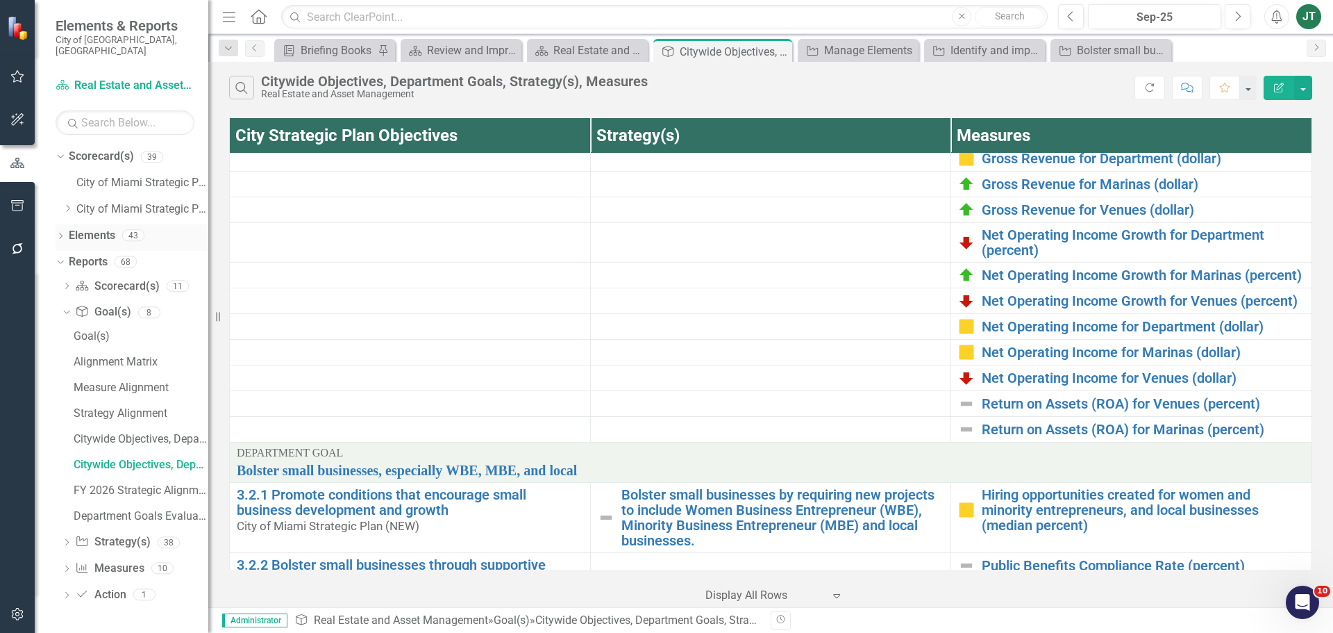
click at [104, 228] on link "Elements" at bounding box center [92, 236] width 47 height 16
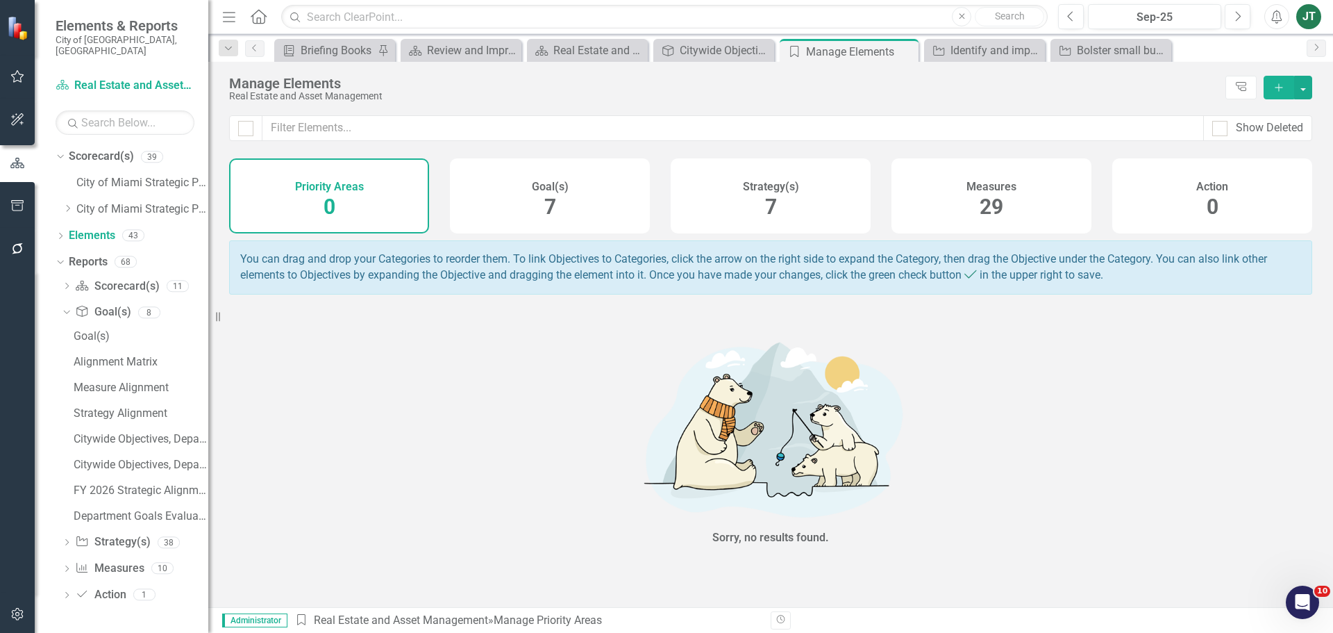
click at [750, 195] on div "Strategy(s) 7" at bounding box center [771, 195] width 200 height 75
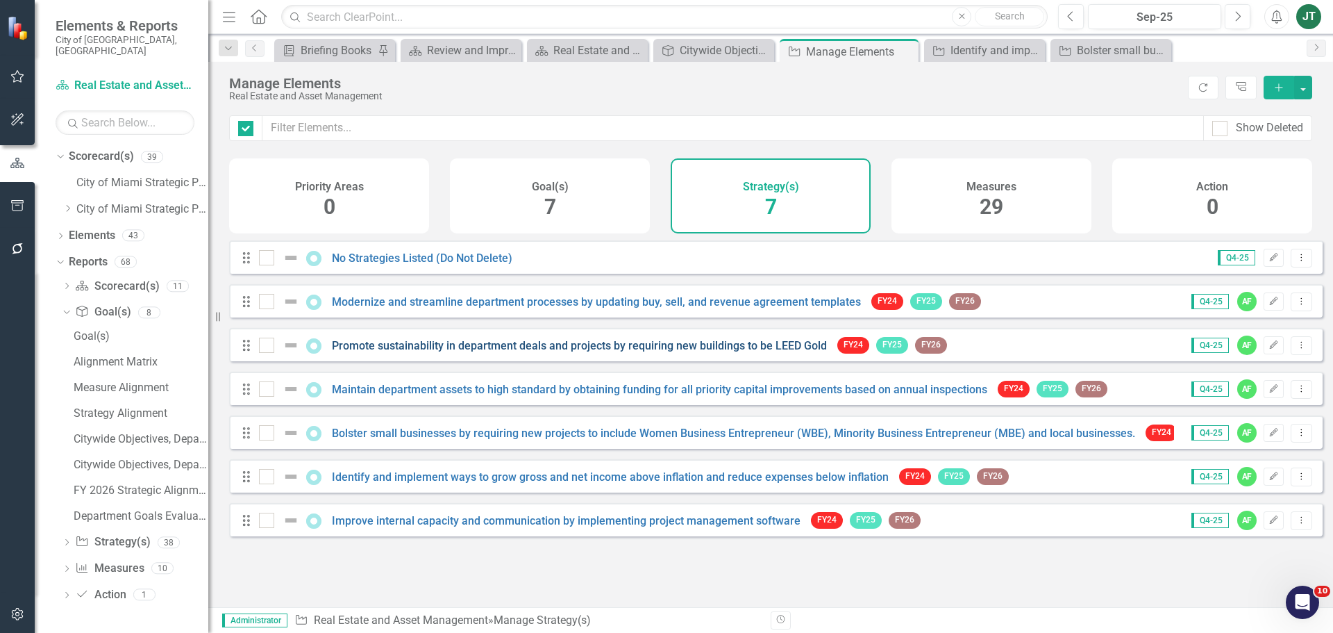
checkbox input "false"
click at [437, 527] on link "Improve internal capacity and communication by implementing project management …" at bounding box center [566, 520] width 469 height 13
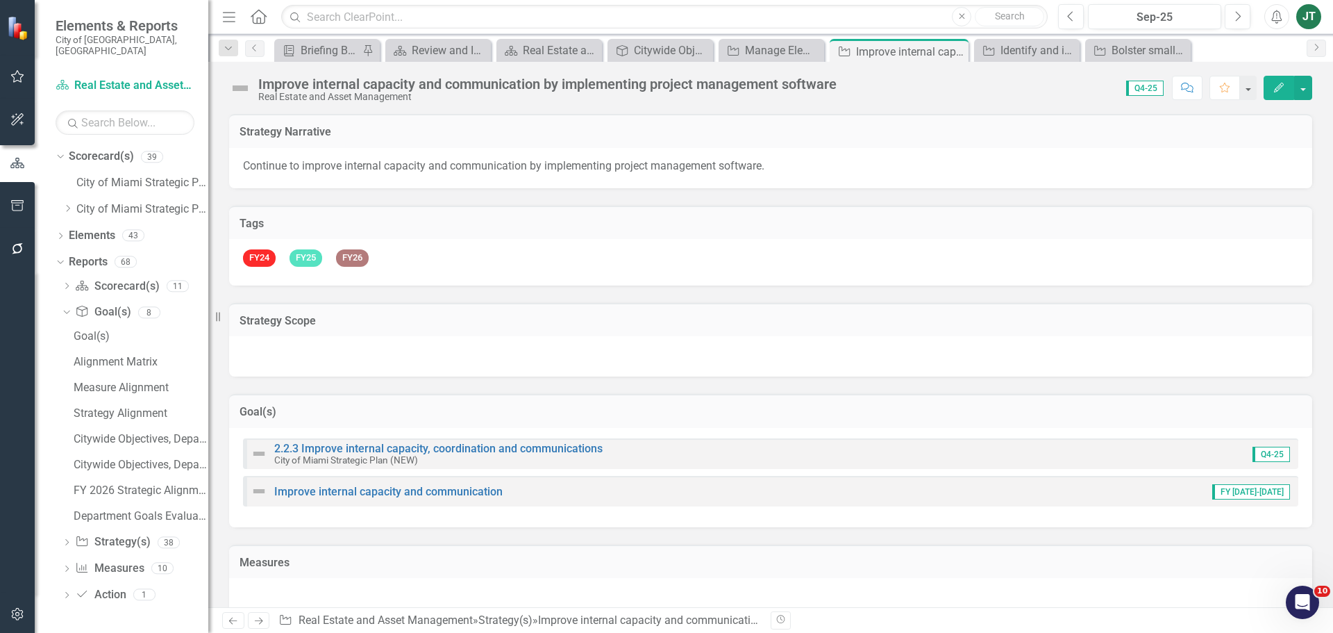
click at [428, 89] on div "Improve internal capacity and communication by implementing project management …" at bounding box center [547, 83] width 578 height 15
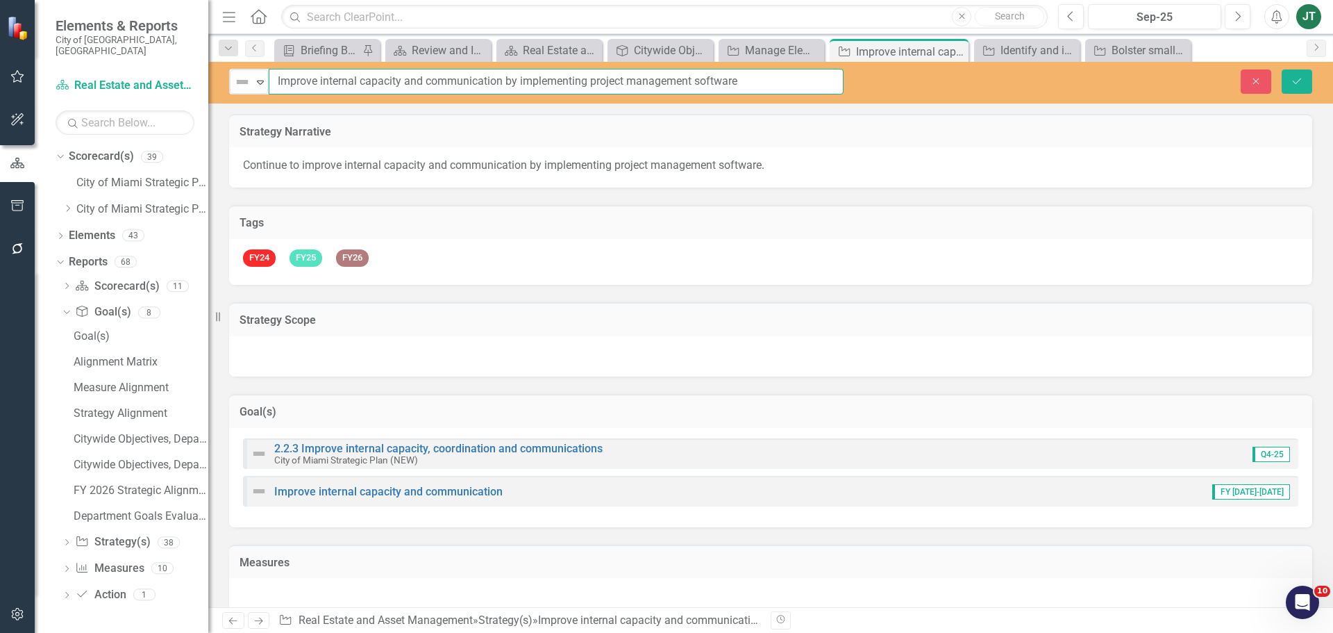
click at [527, 89] on input "Improve internal capacity and communication by implementing project management …" at bounding box center [556, 82] width 575 height 26
drag, startPoint x: 506, startPoint y: 81, endPoint x: 284, endPoint y: 76, distance: 221.6
click at [274, 81] on input "Improve internal capacity and communication by implementing project management …" at bounding box center [556, 82] width 575 height 26
click at [1254, 74] on button "Close" at bounding box center [1256, 81] width 31 height 24
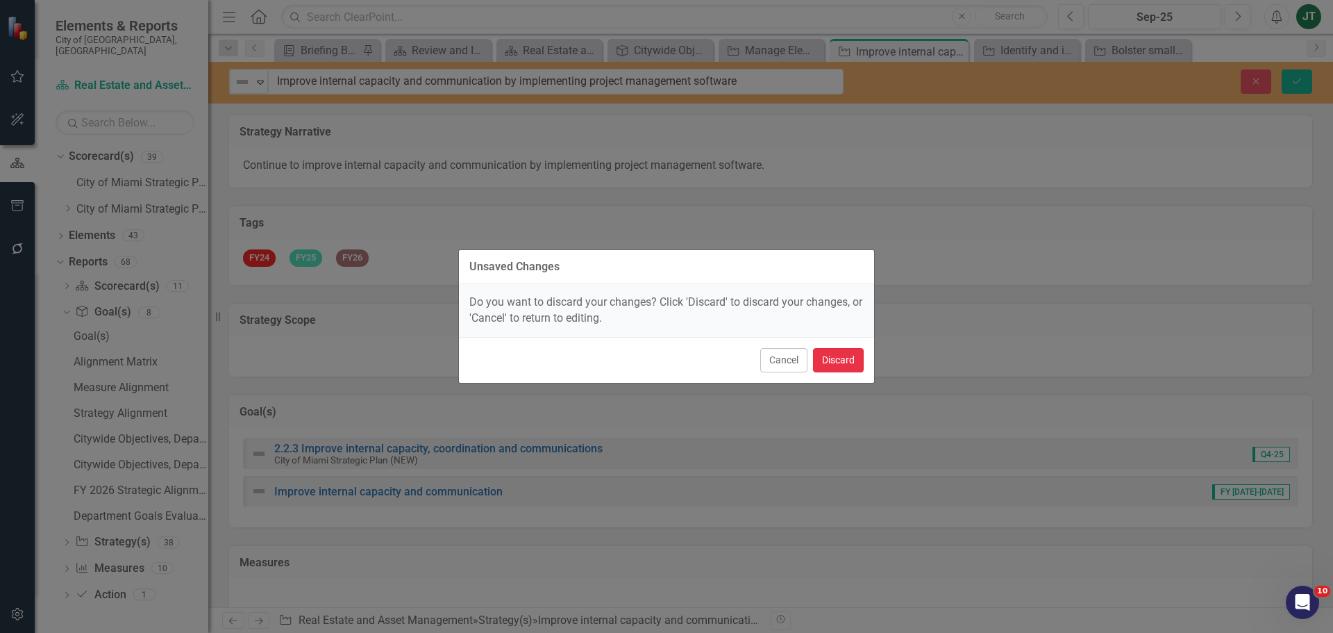
click at [817, 358] on button "Discard" at bounding box center [838, 360] width 51 height 24
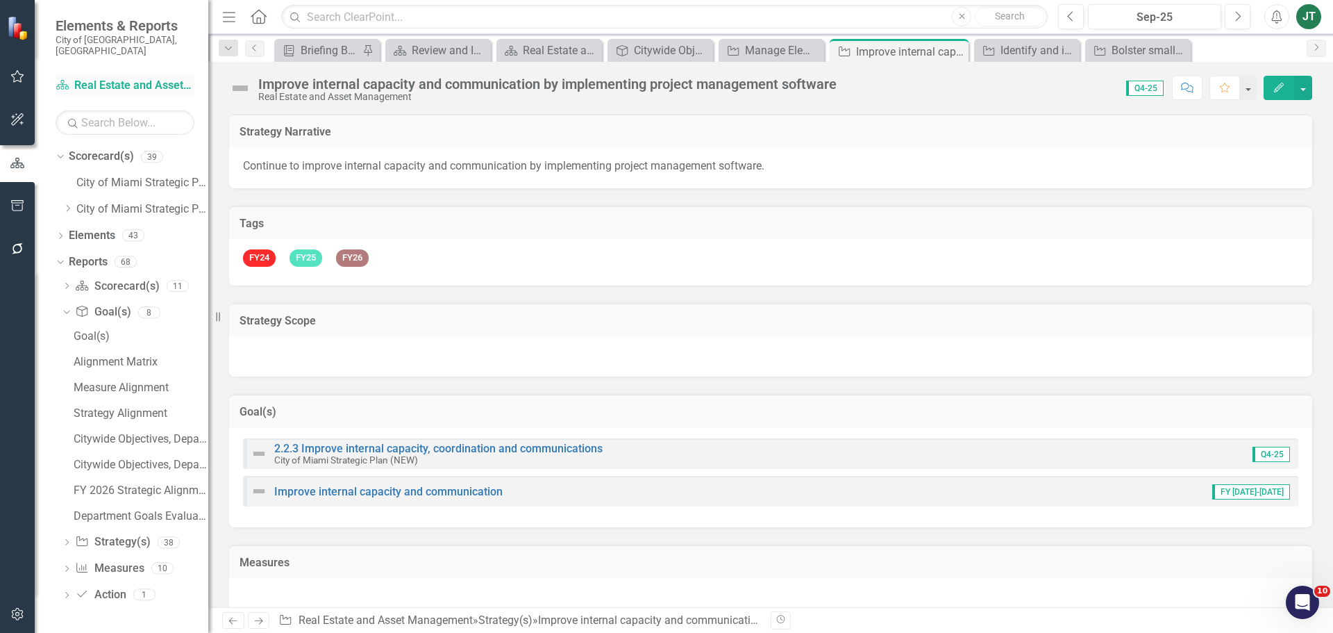
click at [115, 78] on link "Scorecard(s) Real Estate and Asset Management" at bounding box center [125, 86] width 139 height 16
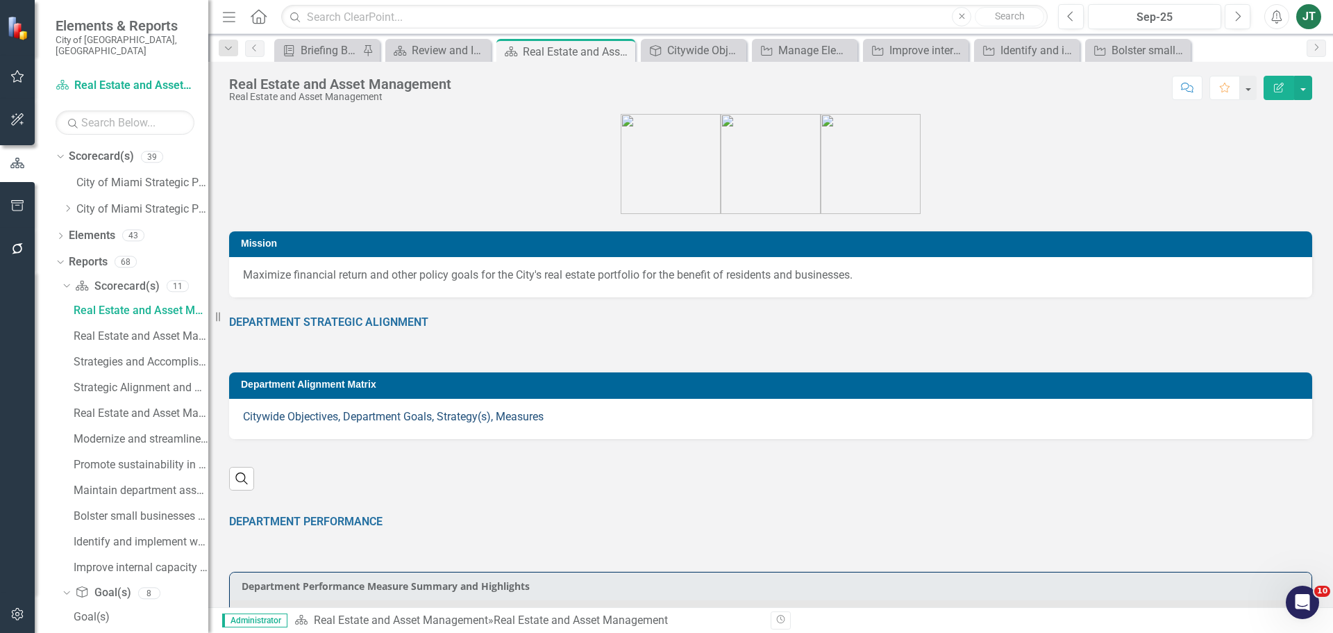
click at [357, 415] on link "Citywide Objectives, Department Goals, Strategy(s), Measures" at bounding box center [393, 416] width 301 height 13
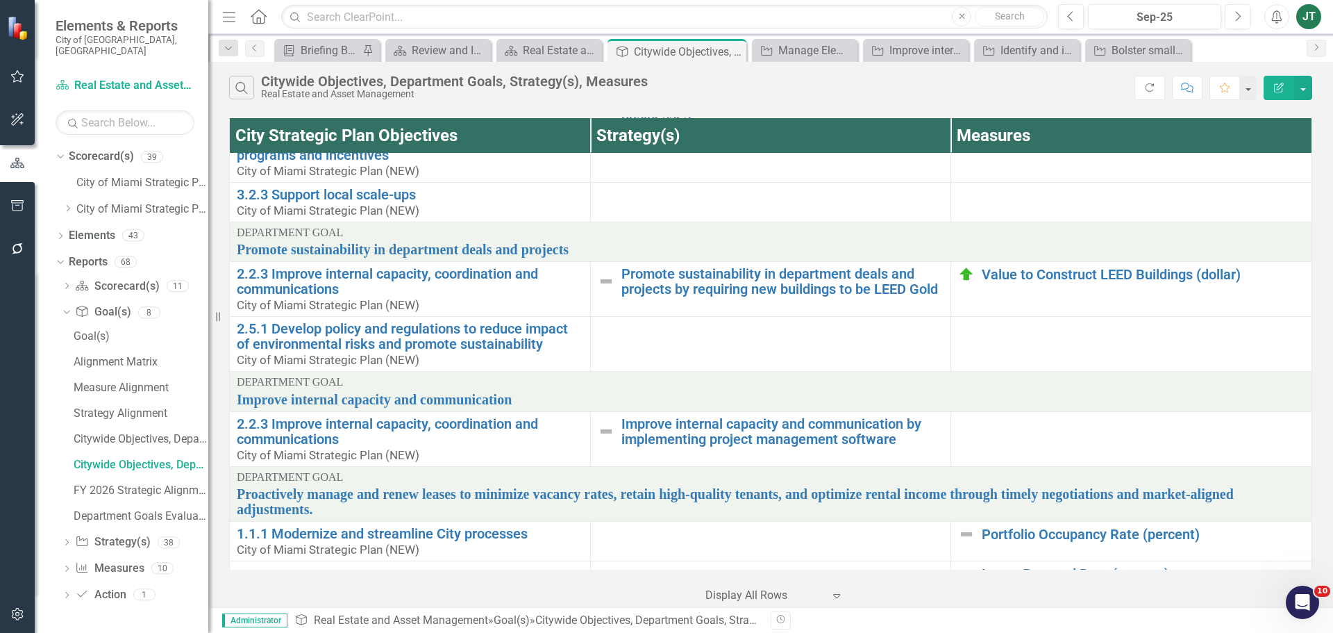
scroll to position [1081, 0]
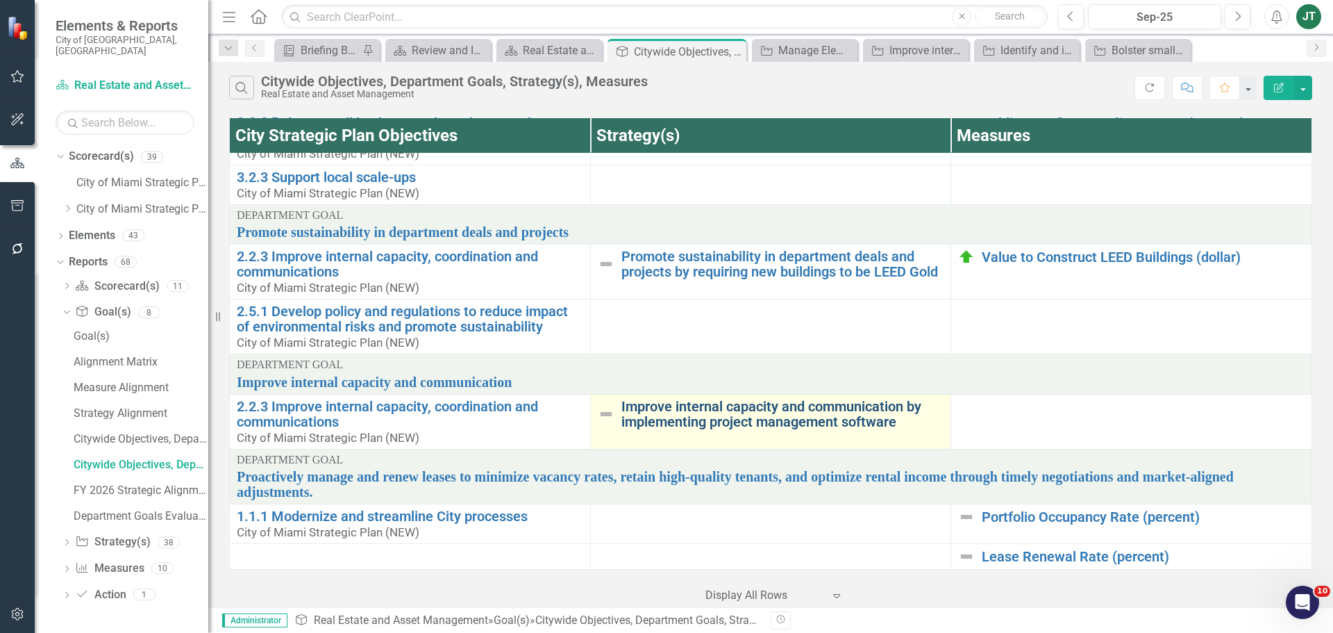
click at [740, 428] on link "Improve internal capacity and communication by implementing project management …" at bounding box center [782, 414] width 323 height 31
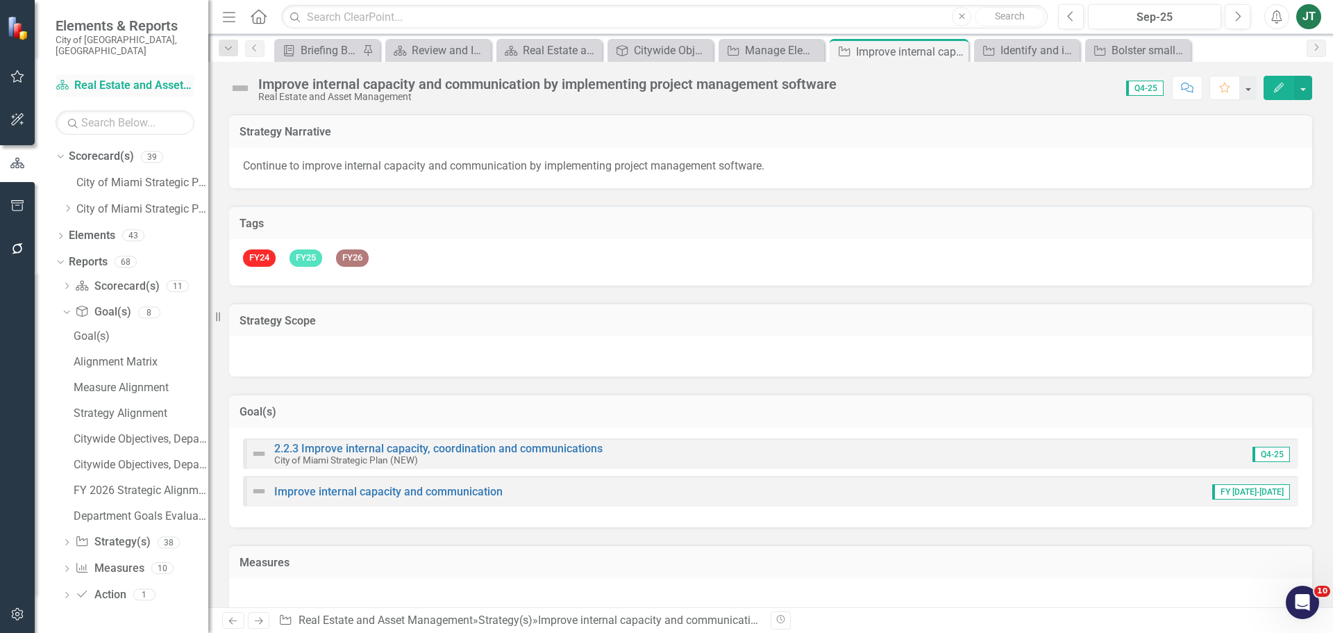
click at [123, 78] on link "Scorecard(s) Real Estate and Asset Management" at bounding box center [125, 86] width 139 height 16
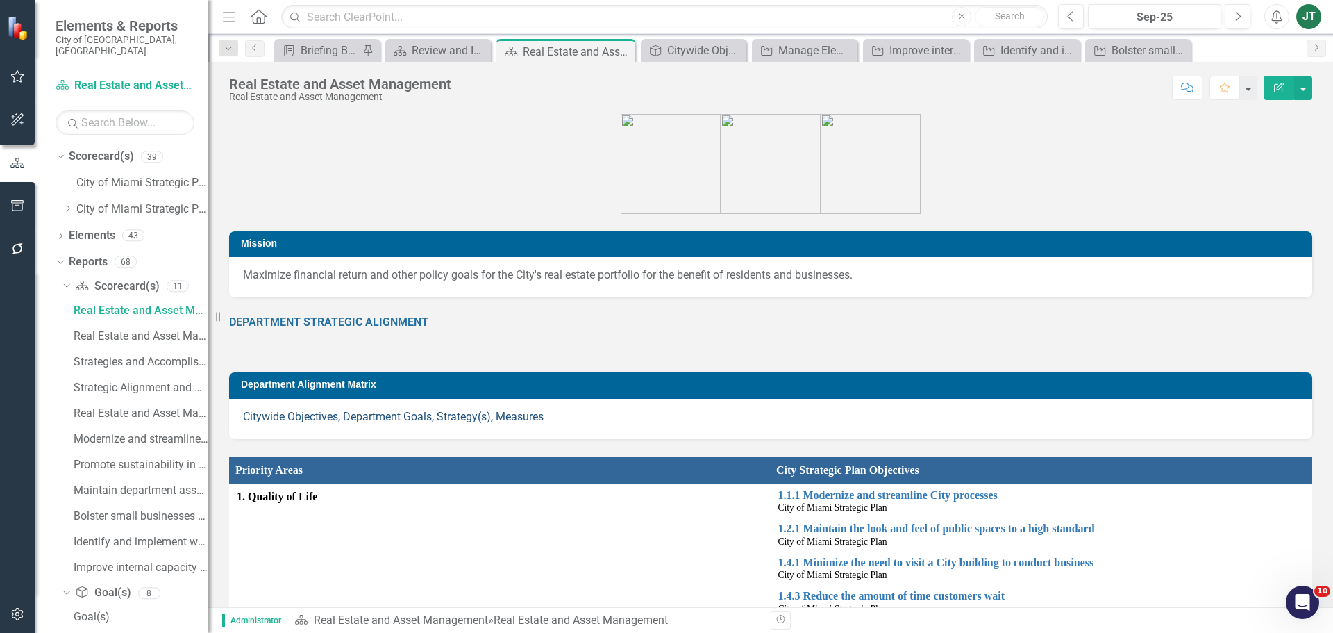
drag, startPoint x: 339, startPoint y: 424, endPoint x: 345, endPoint y: 416, distance: 10.4
click at [340, 424] on p "Citywide Objectives, Department Goals, Strategy(s), Measures" at bounding box center [770, 417] width 1055 height 16
click at [345, 416] on link "Citywide Objectives, Department Goals, Strategy(s), Measures" at bounding box center [393, 416] width 301 height 13
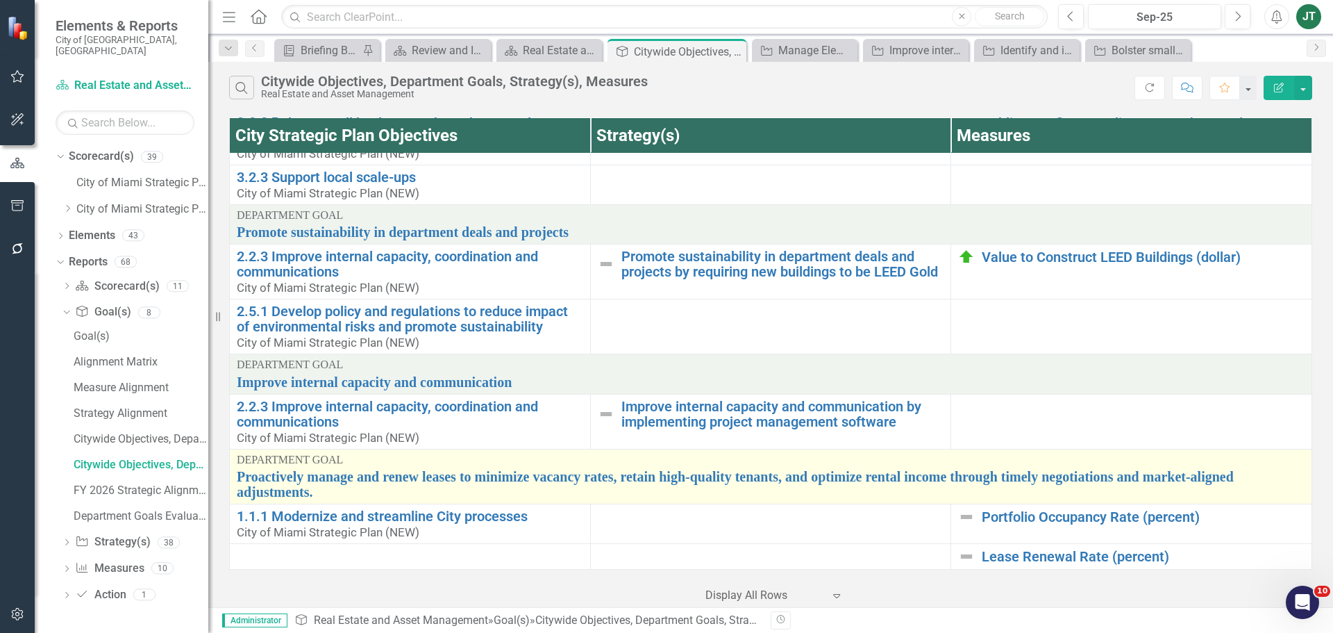
scroll to position [1081, 0]
